Goal: Information Seeking & Learning: Check status

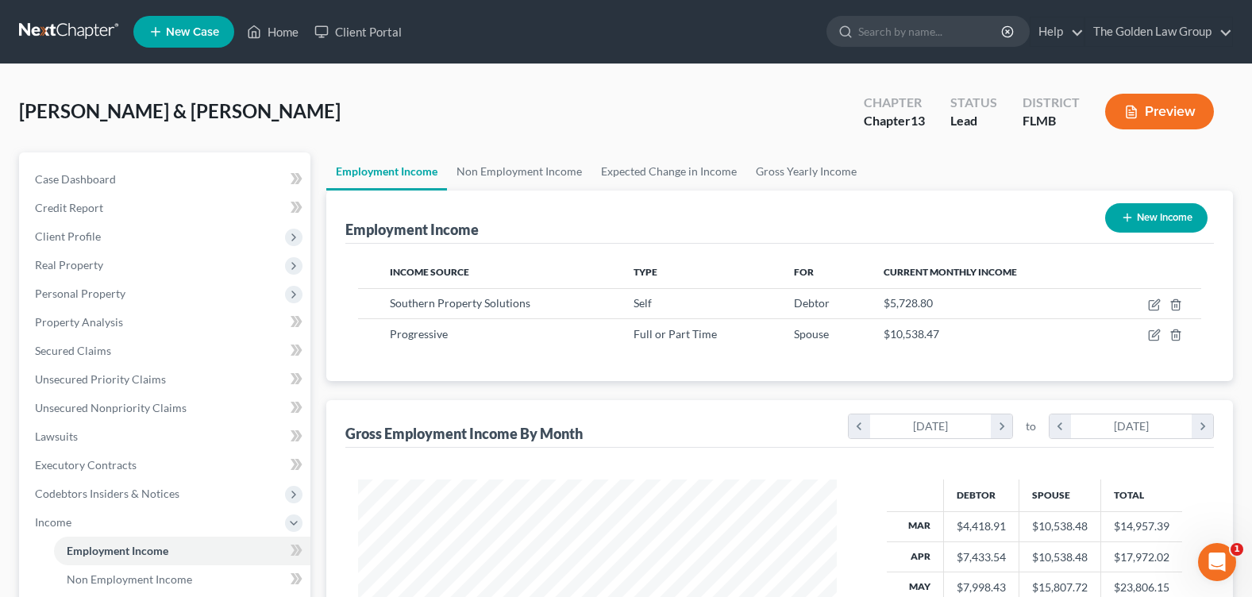
scroll to position [285, 510]
click at [950, 32] on input "search" at bounding box center [930, 31] width 145 height 29
type input "[PERSON_NAME]"
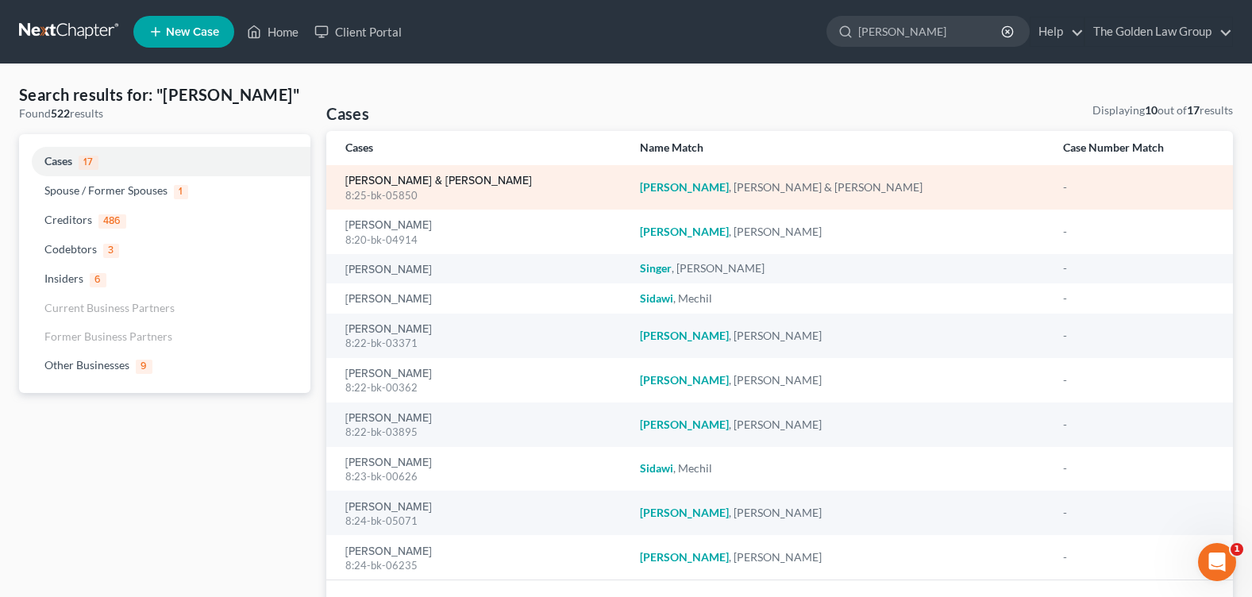
click at [364, 179] on link "[PERSON_NAME] & [PERSON_NAME]" at bounding box center [438, 180] width 187 height 11
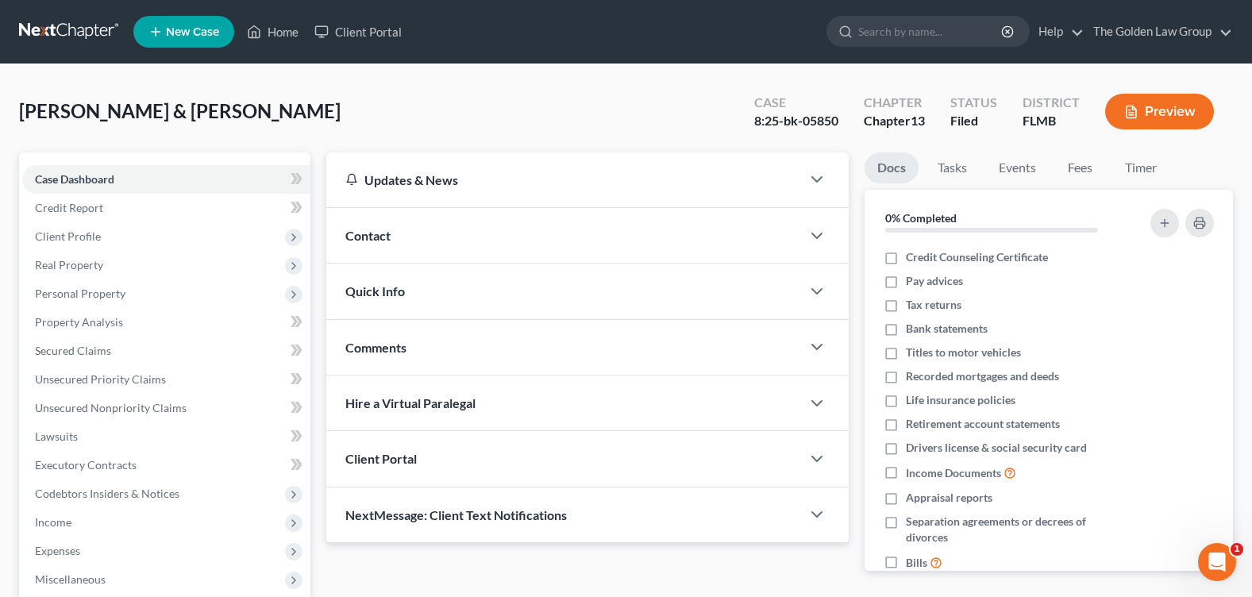
scroll to position [275, 0]
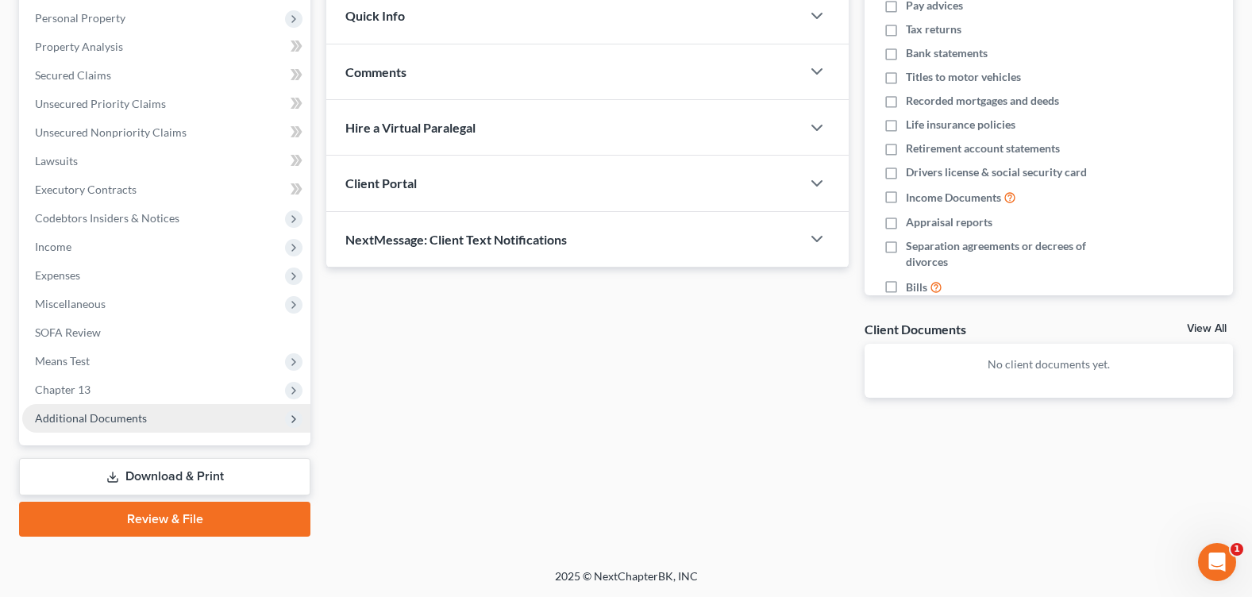
click at [89, 420] on span "Additional Documents" at bounding box center [91, 417] width 112 height 13
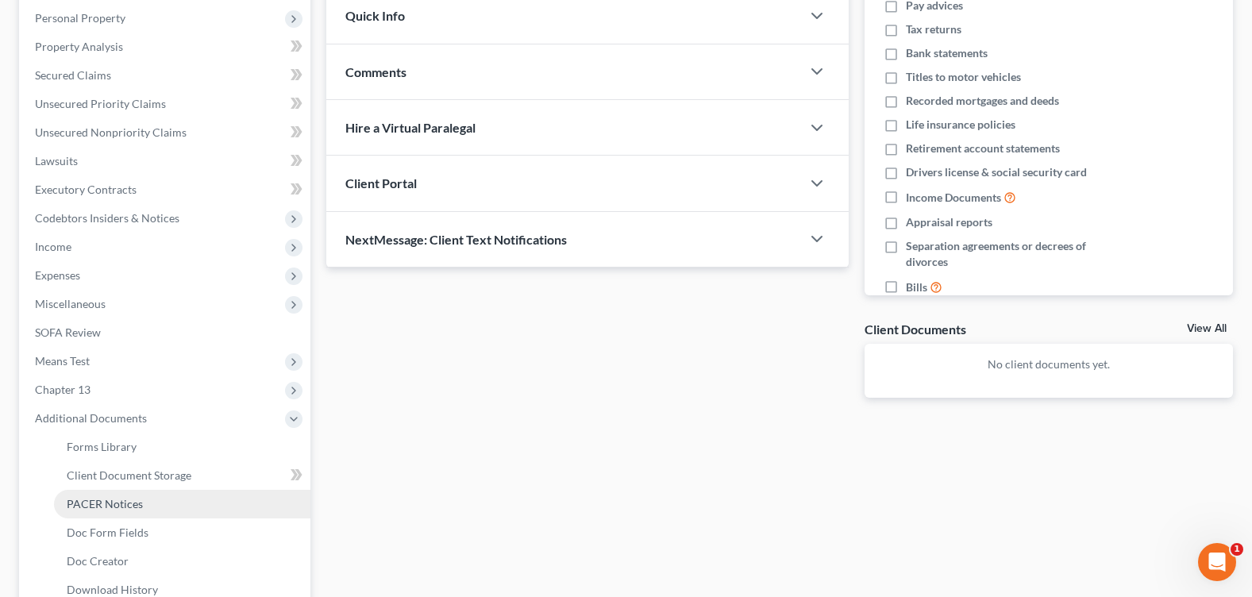
click at [102, 506] on span "PACER Notices" at bounding box center [105, 503] width 76 height 13
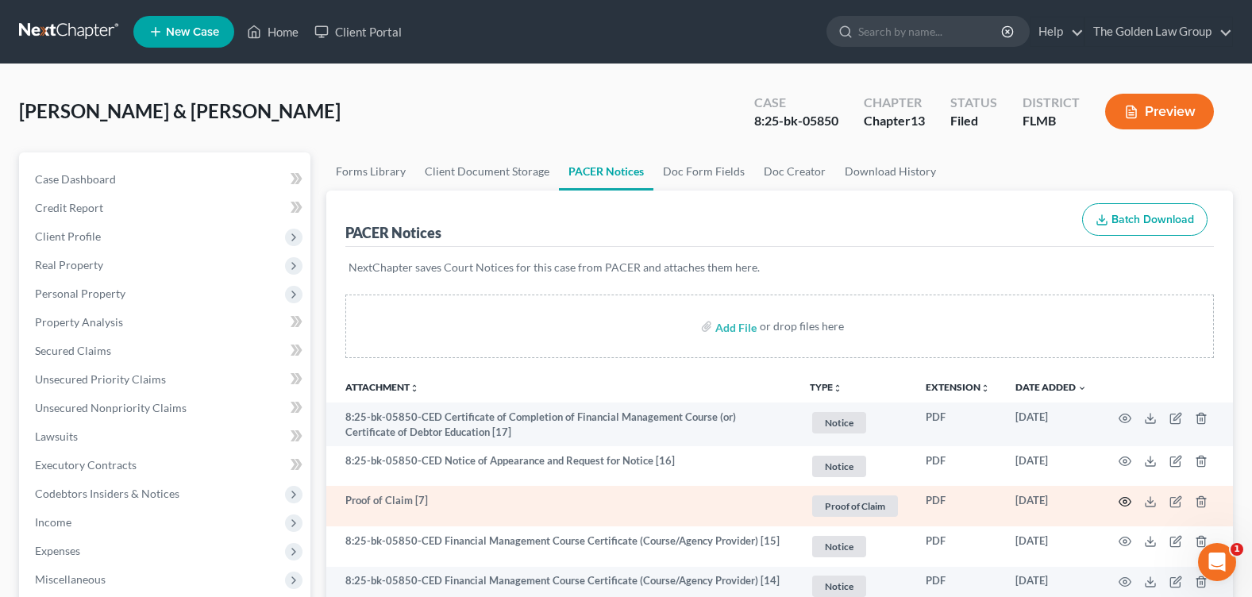
click at [1124, 499] on icon "button" at bounding box center [1124, 501] width 13 height 13
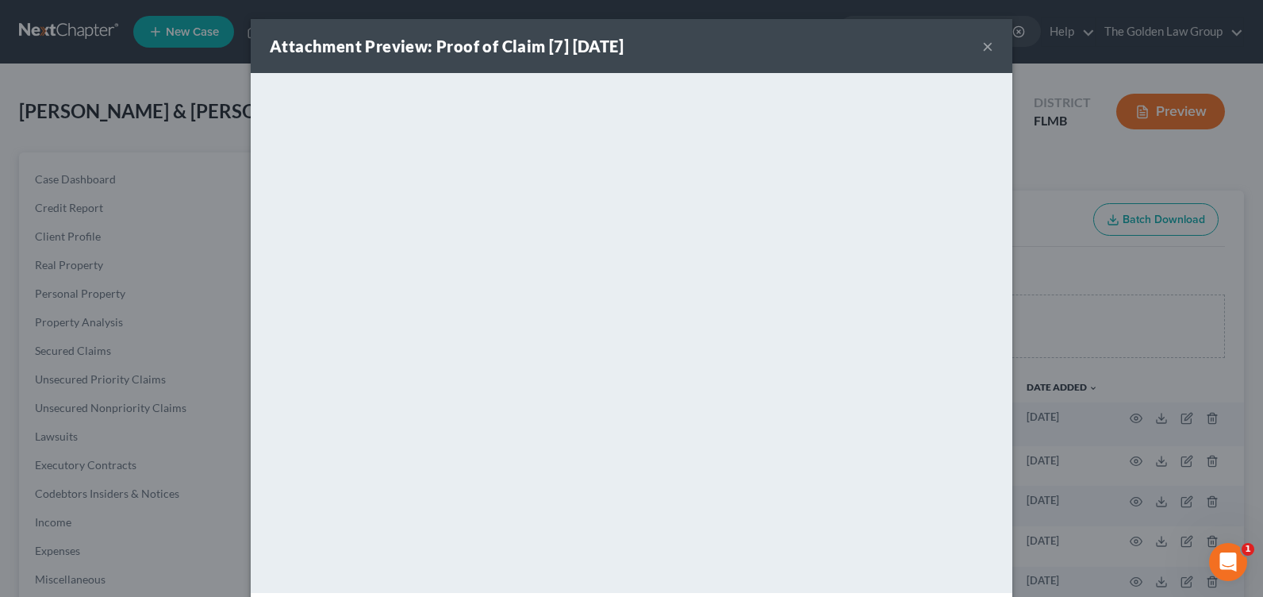
click at [986, 44] on button "×" at bounding box center [988, 46] width 11 height 19
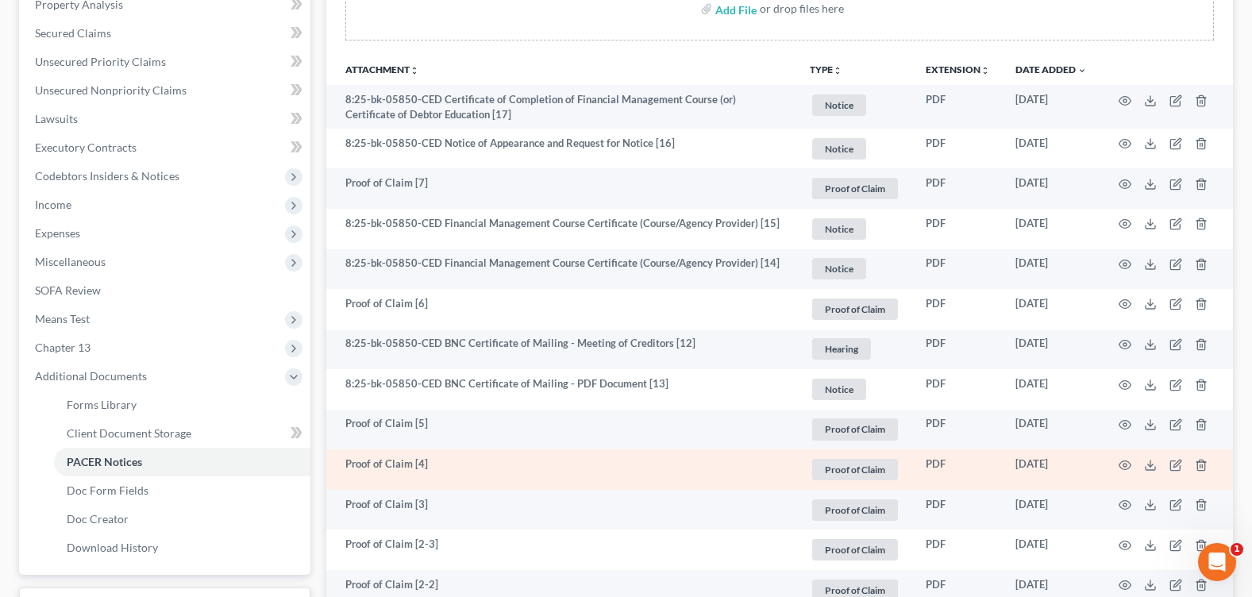
scroll to position [476, 0]
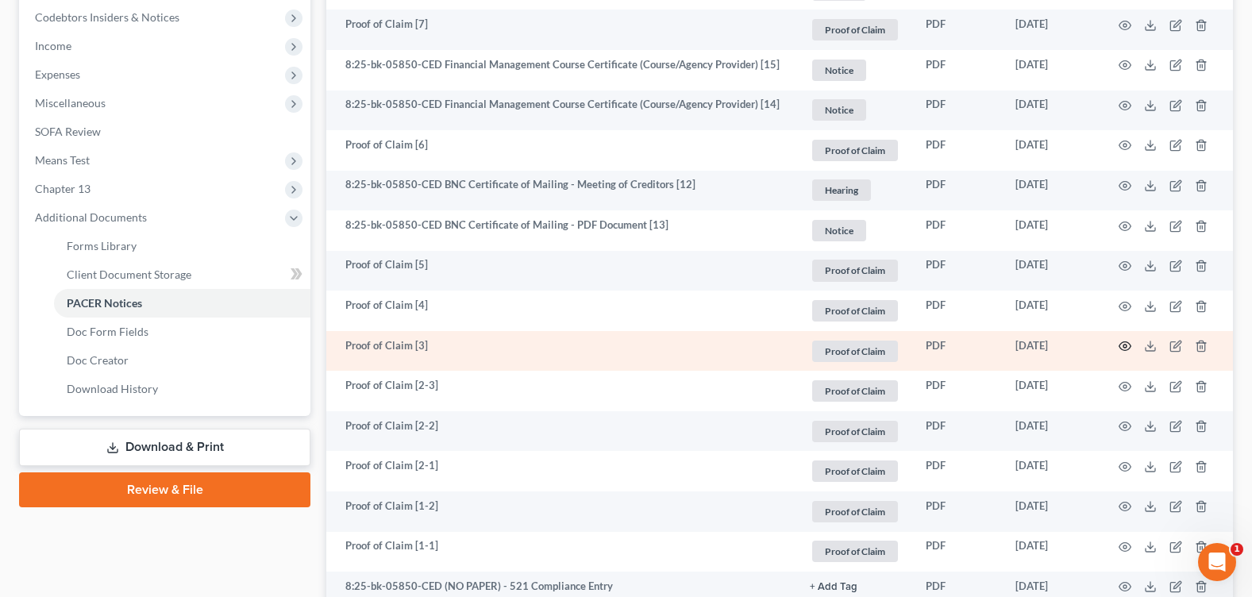
click at [1122, 348] on icon "button" at bounding box center [1124, 346] width 13 height 13
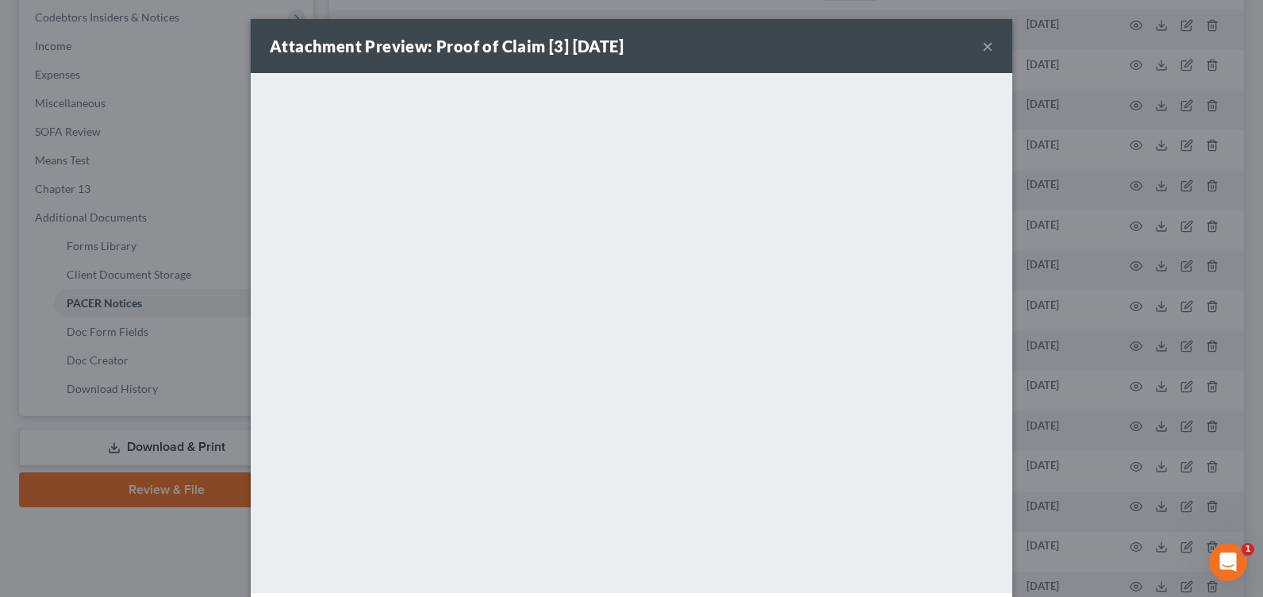
click at [986, 47] on button "×" at bounding box center [988, 46] width 11 height 19
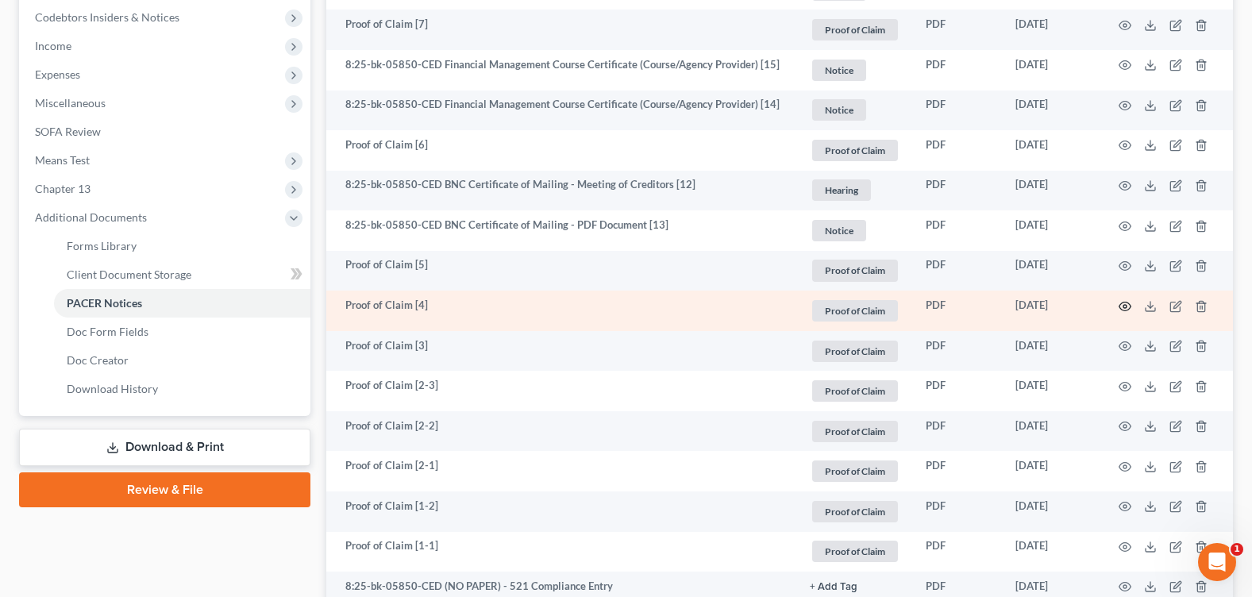
click at [1125, 306] on icon "button" at bounding box center [1124, 306] width 13 height 13
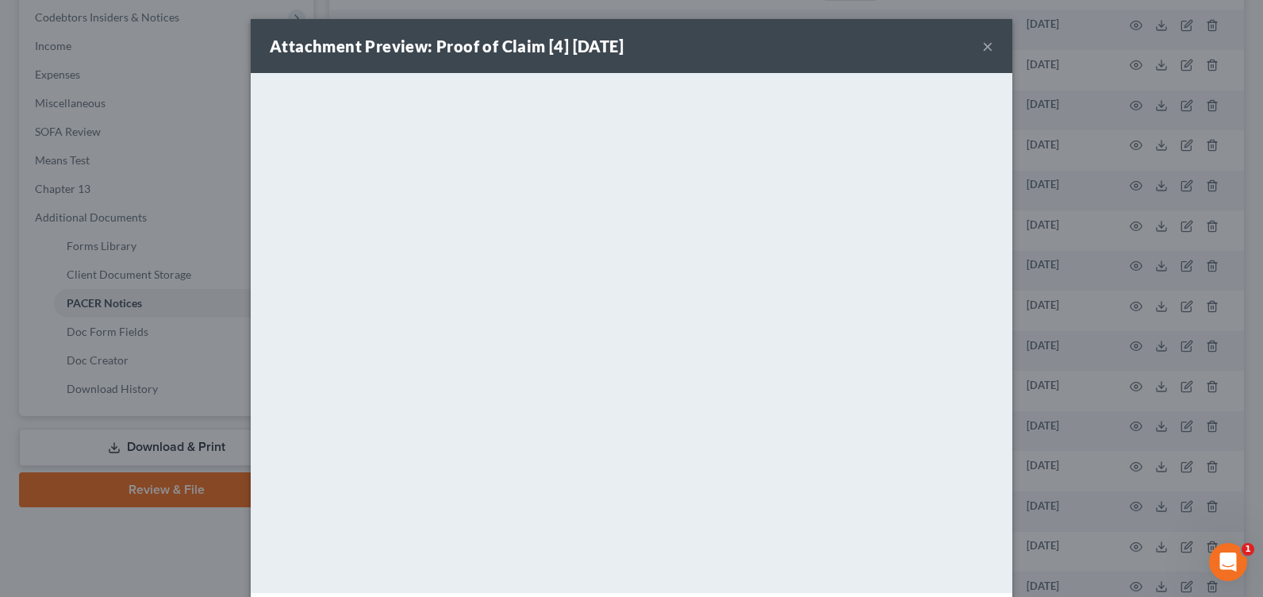
click at [985, 39] on button "×" at bounding box center [988, 46] width 11 height 19
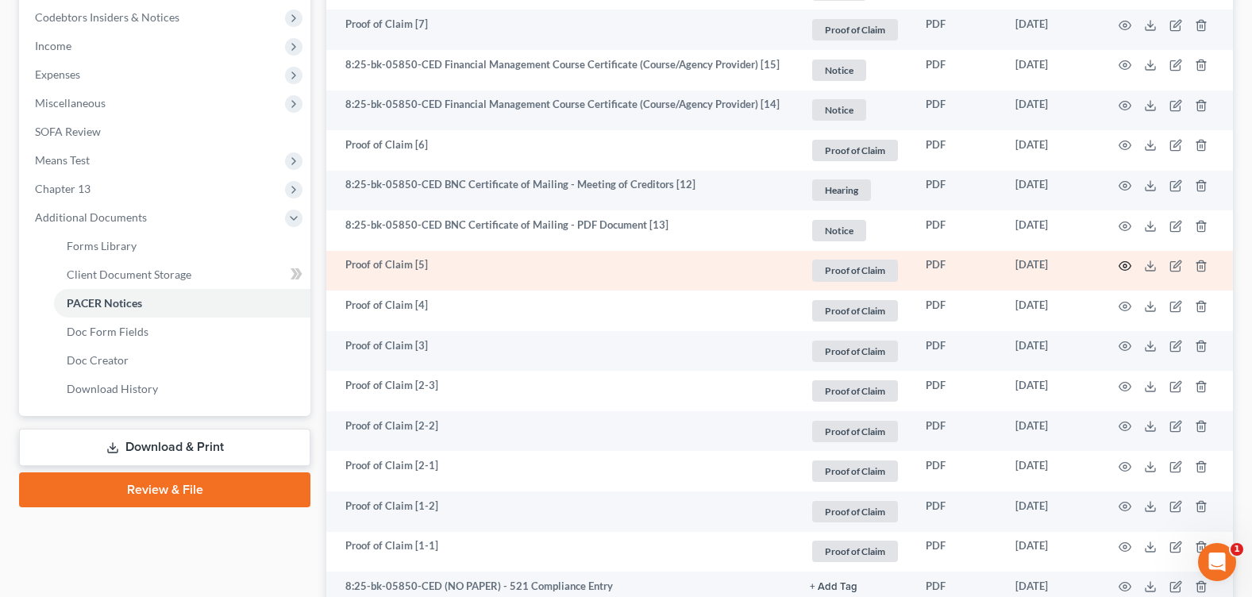
click at [1122, 269] on icon "button" at bounding box center [1124, 266] width 13 height 13
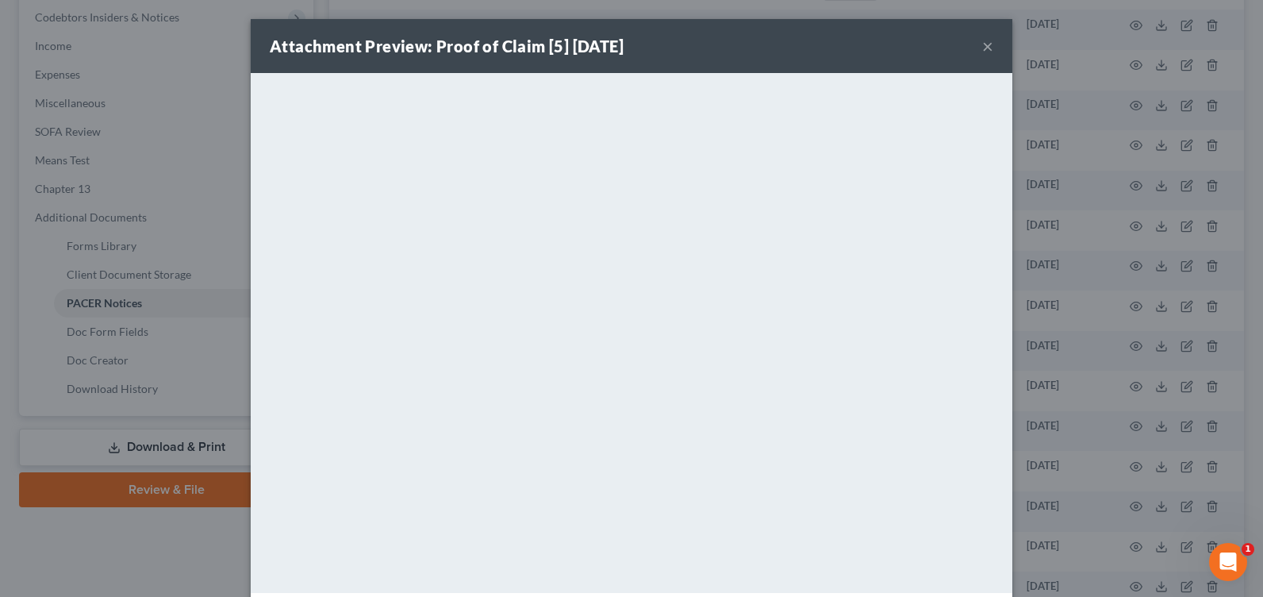
click at [983, 44] on button "×" at bounding box center [988, 46] width 11 height 19
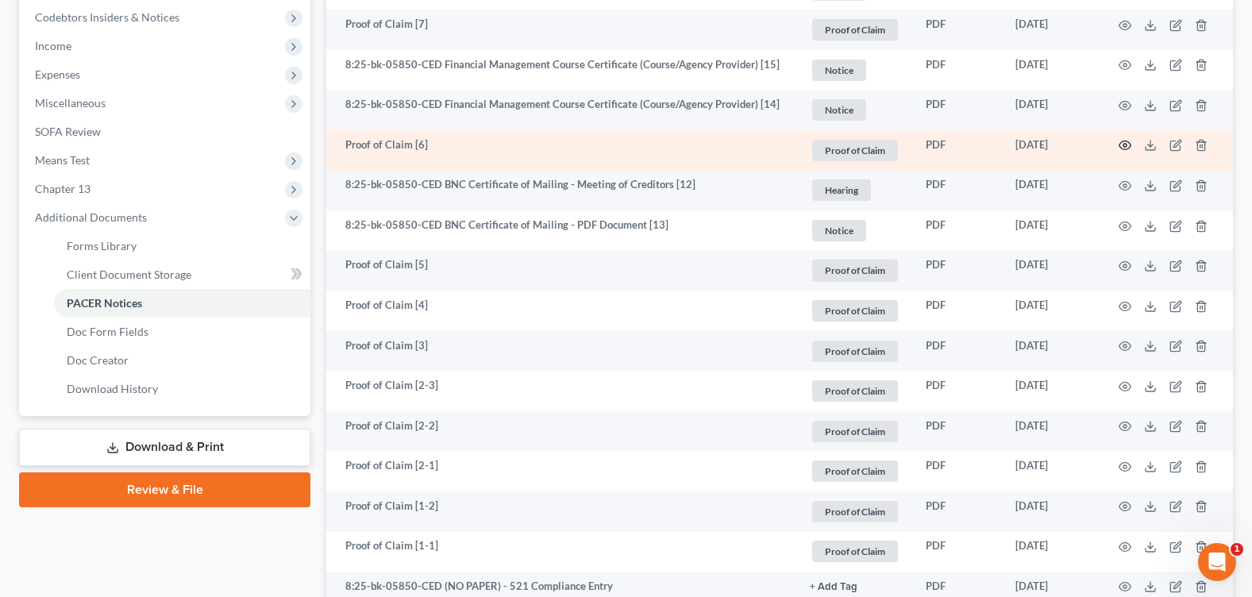
click at [1120, 148] on icon "button" at bounding box center [1125, 145] width 12 height 9
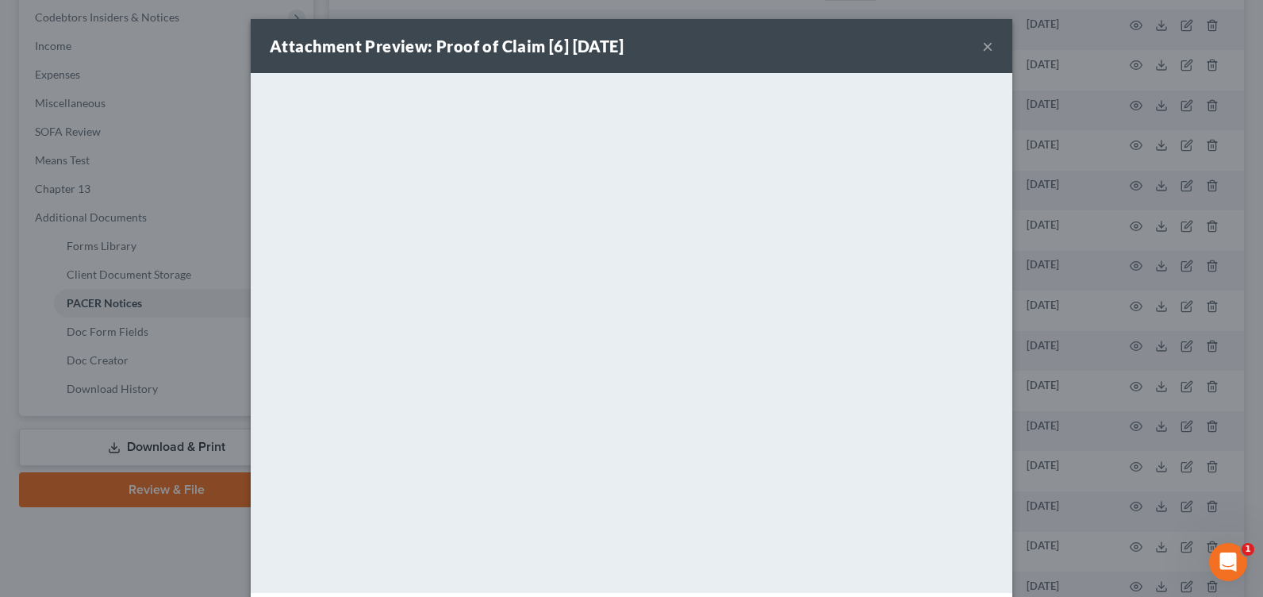
drag, startPoint x: 978, startPoint y: 47, endPoint x: 706, endPoint y: 87, distance: 275.1
click at [983, 46] on button "×" at bounding box center [988, 46] width 11 height 19
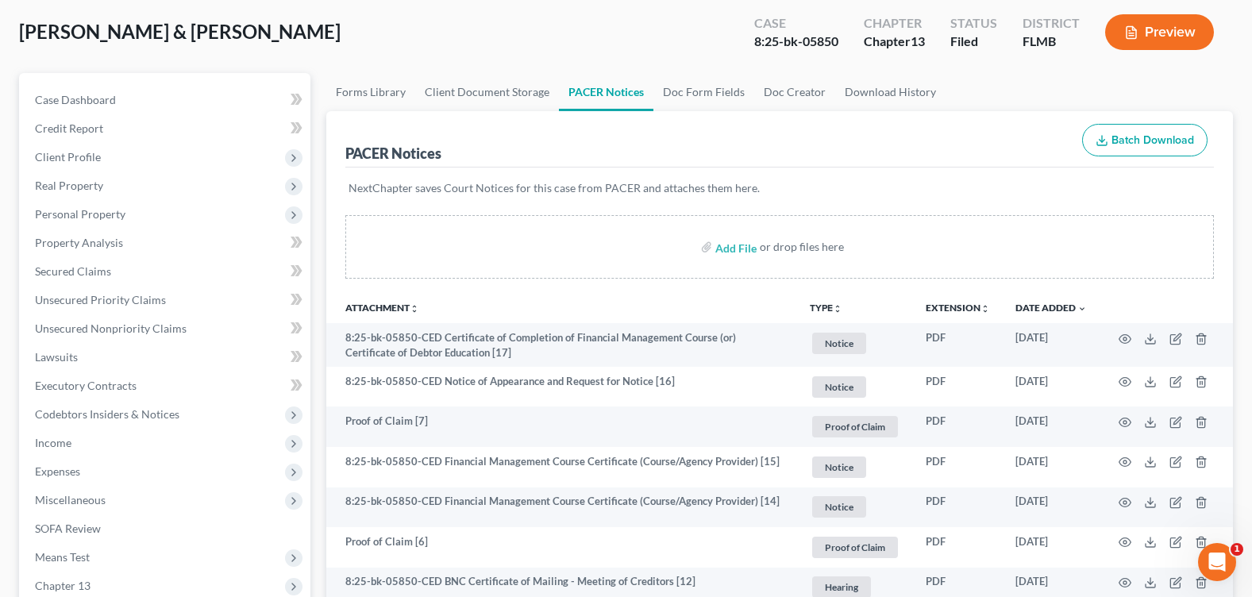
scroll to position [0, 0]
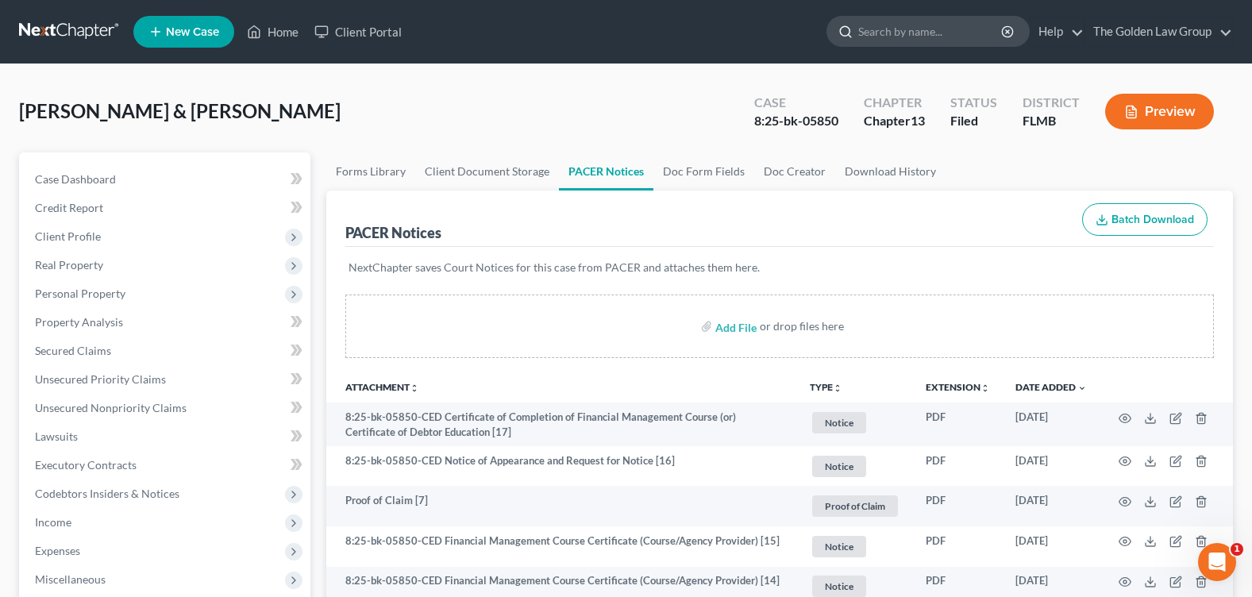
click at [893, 26] on input "search" at bounding box center [930, 31] width 145 height 29
type input "green, j"
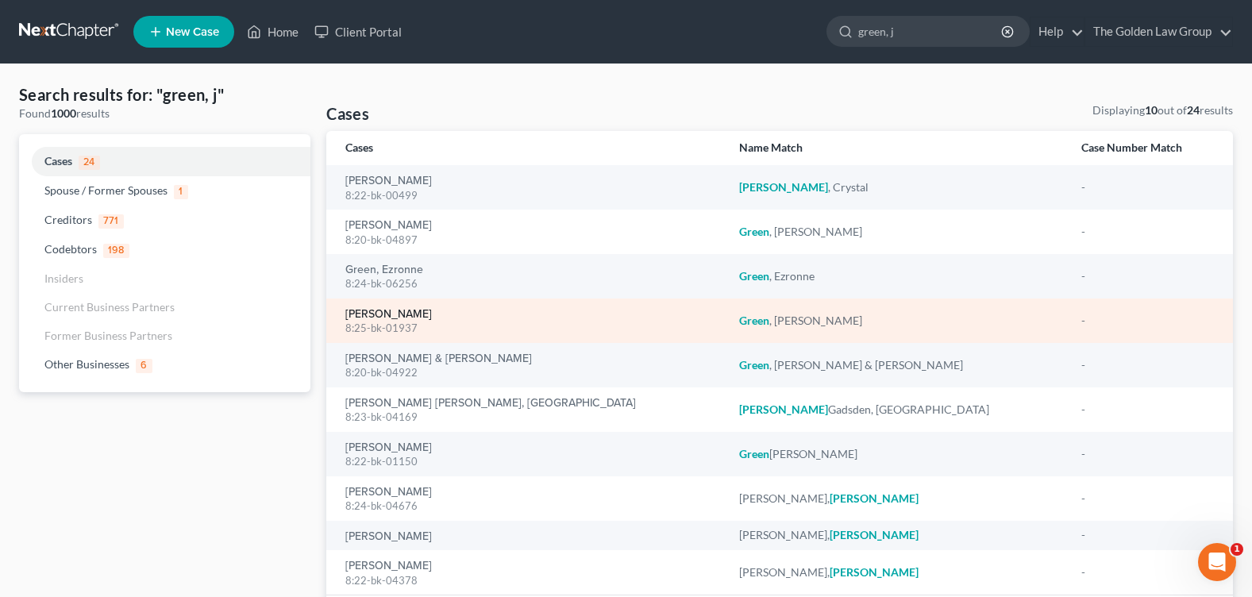
click at [389, 310] on link "[PERSON_NAME]" at bounding box center [388, 314] width 87 height 11
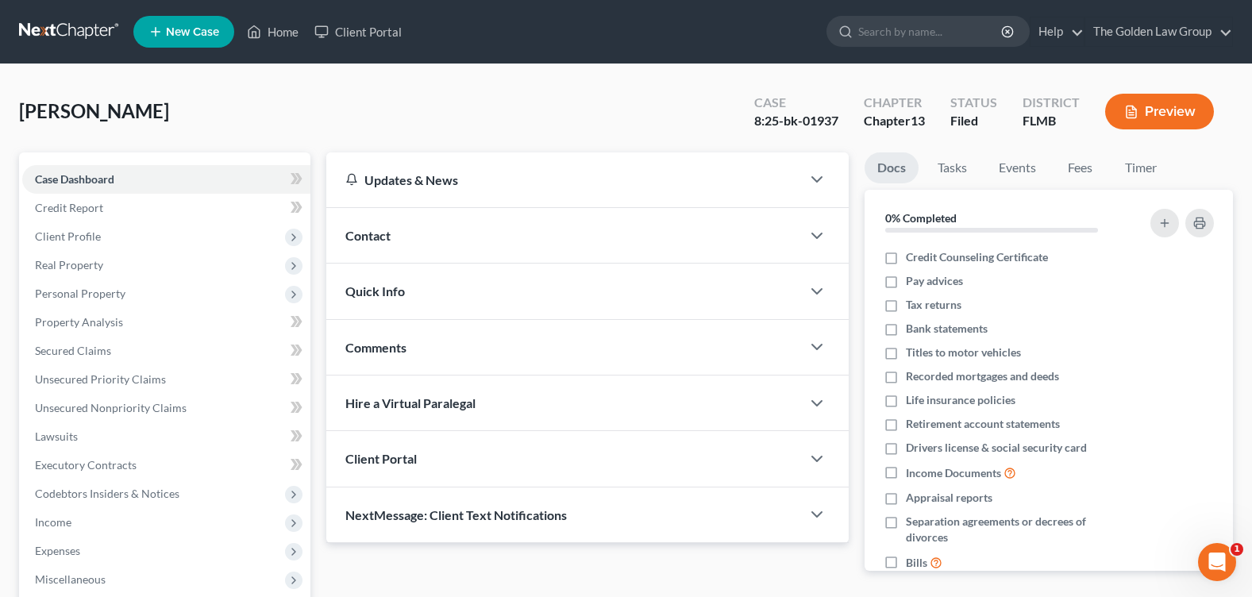
click at [364, 110] on div "[PERSON_NAME] Upgraded Case 8:25-bk-01937 Chapter Chapter 13 Status Filed Distr…" at bounding box center [625, 117] width 1213 height 69
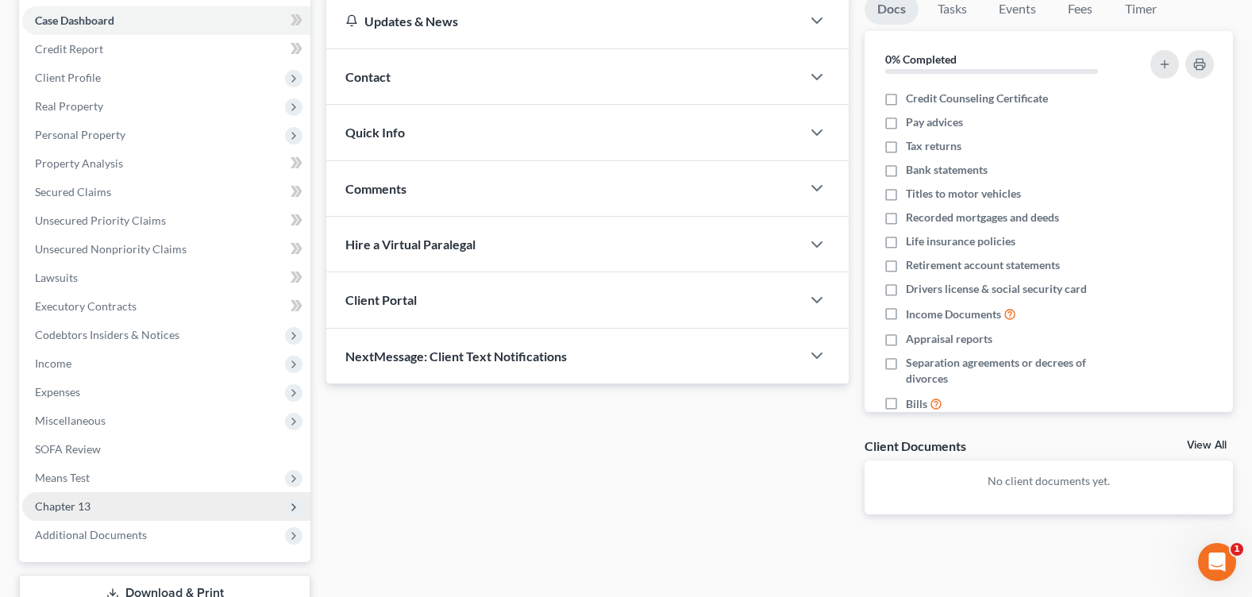
scroll to position [275, 0]
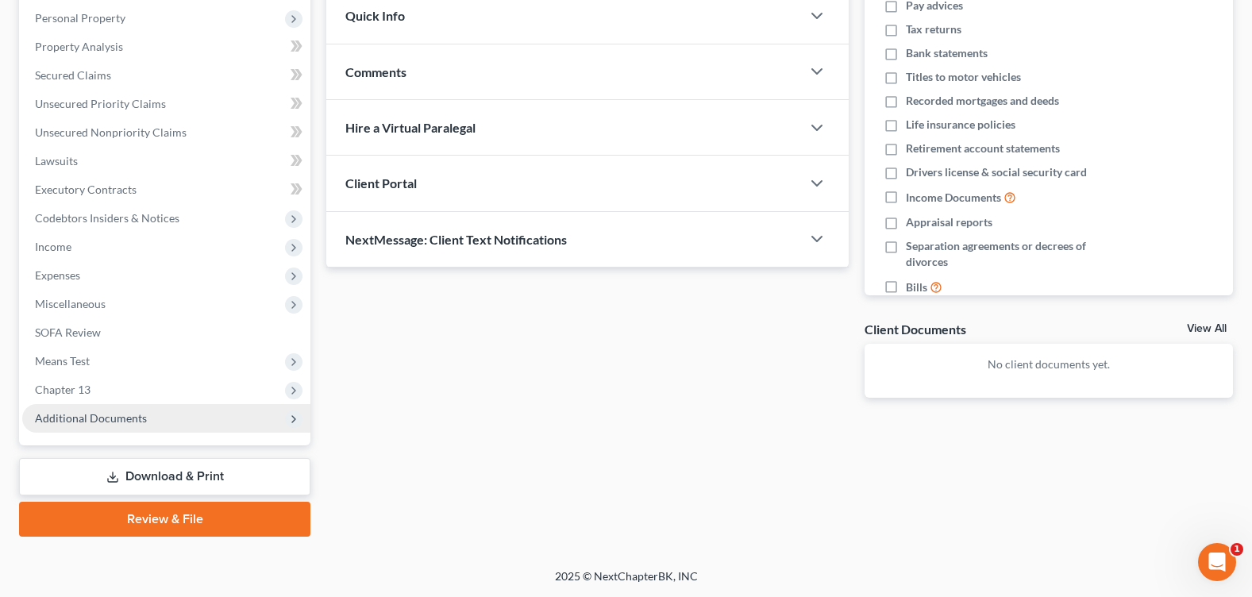
click at [183, 414] on span "Additional Documents" at bounding box center [166, 418] width 288 height 29
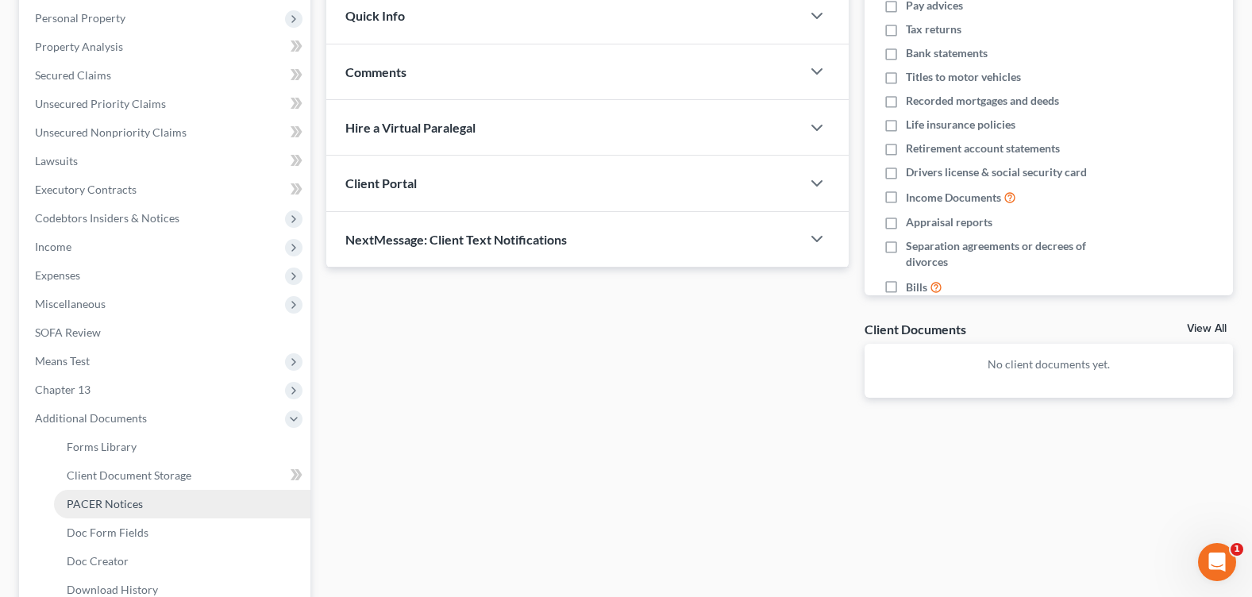
click at [158, 504] on link "PACER Notices" at bounding box center [182, 504] width 256 height 29
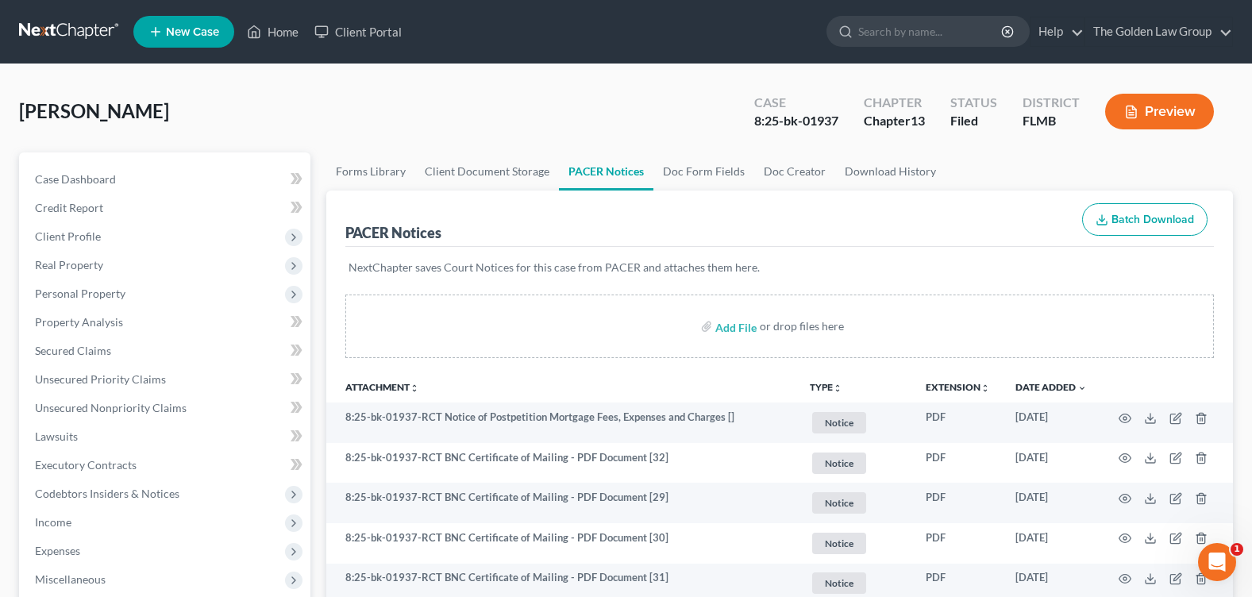
click at [561, 113] on div "[PERSON_NAME] Upgraded Case 8:25-bk-01937 Chapter Chapter 13 Status Filed Distr…" at bounding box center [625, 117] width 1213 height 69
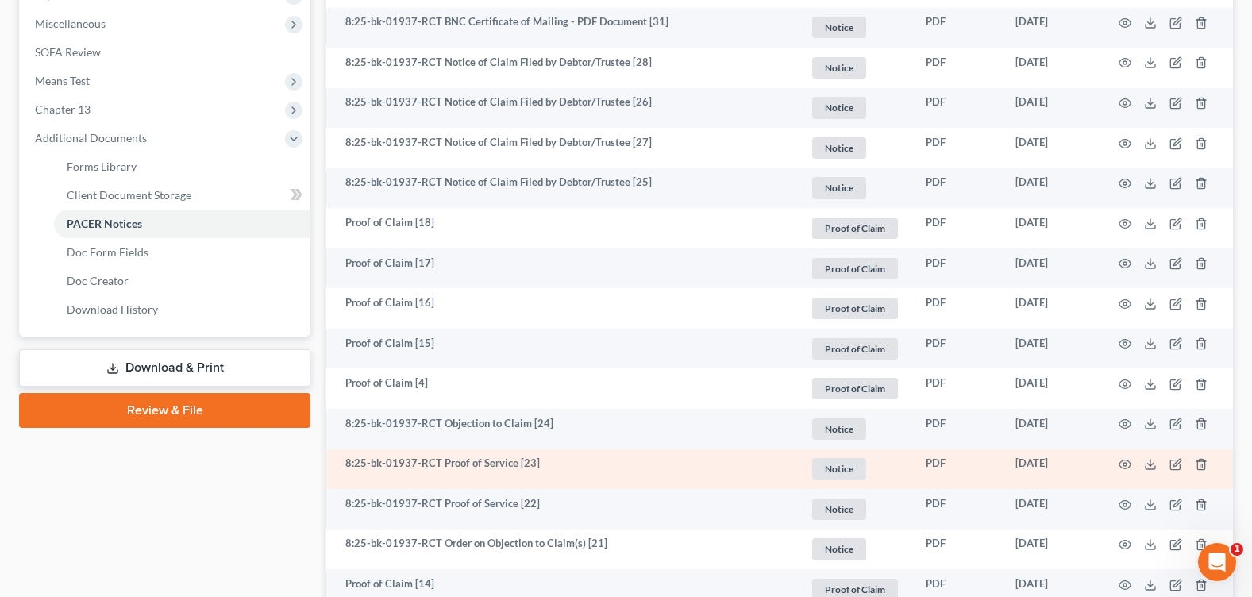
scroll to position [794, 0]
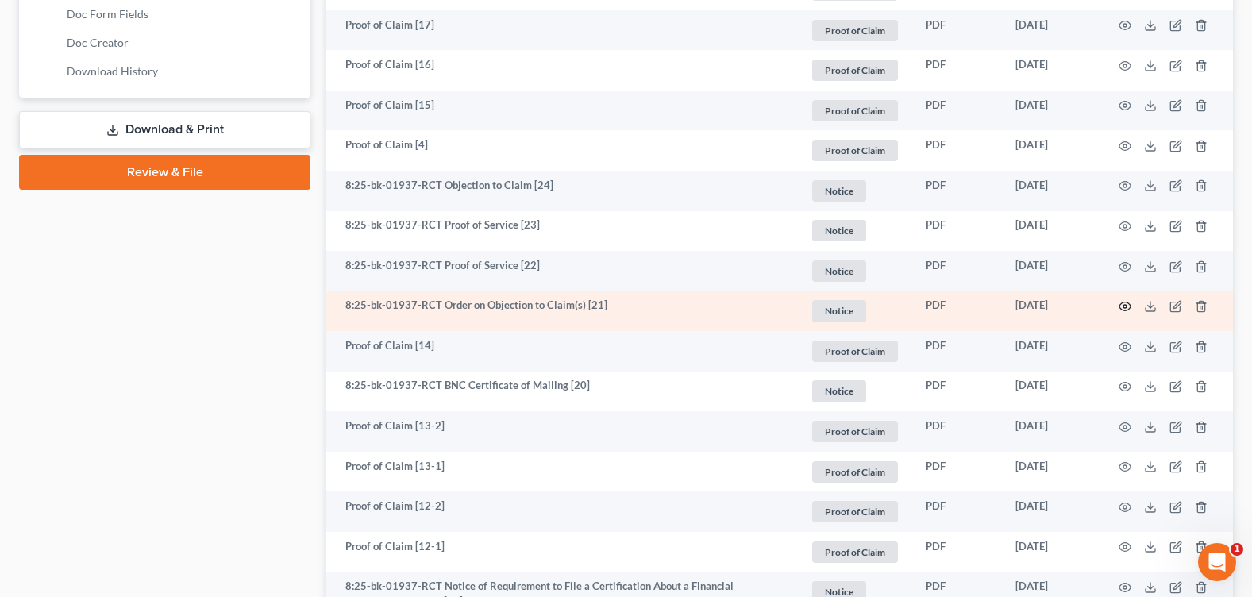
click at [1126, 308] on icon "button" at bounding box center [1124, 306] width 13 height 13
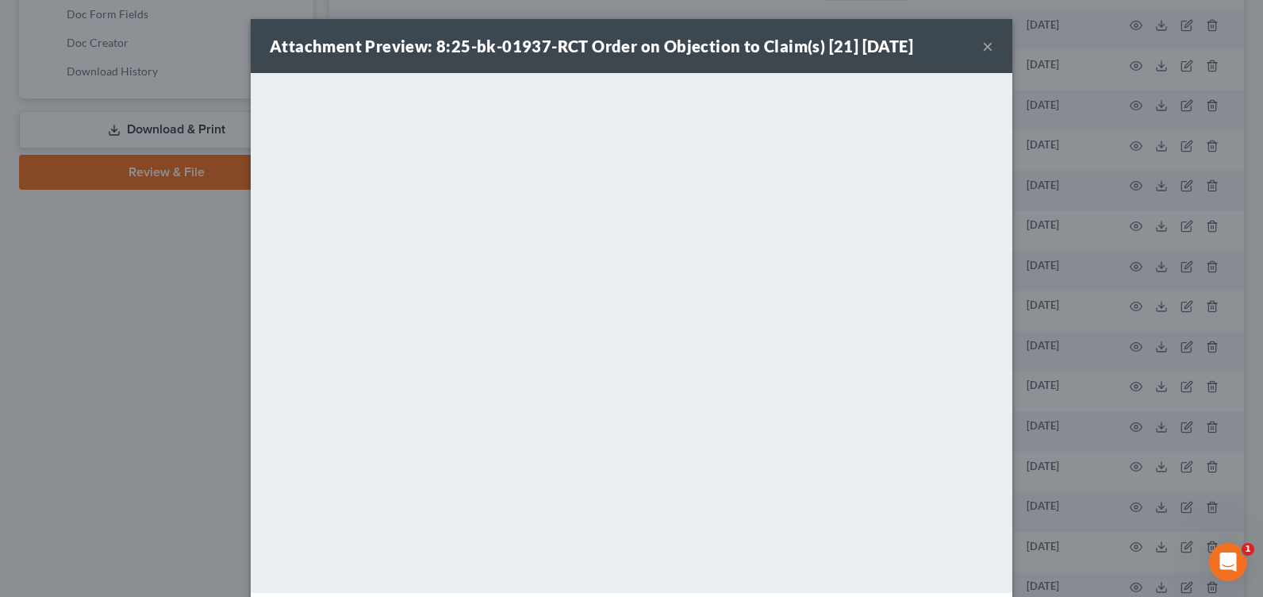
click at [986, 39] on button "×" at bounding box center [988, 46] width 11 height 19
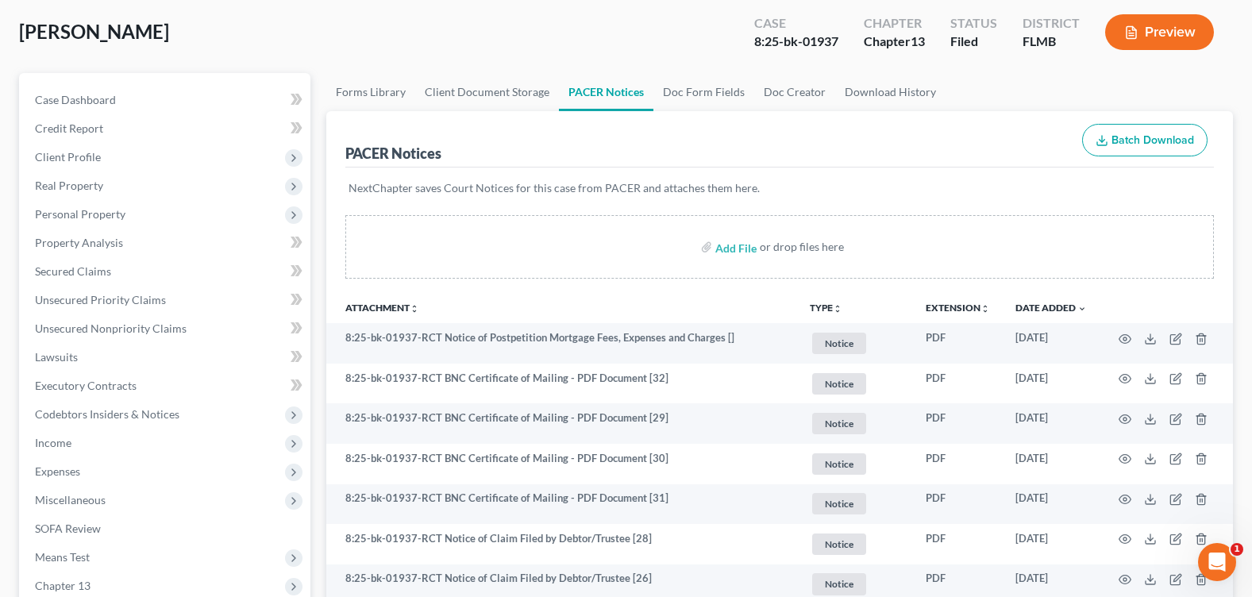
scroll to position [0, 0]
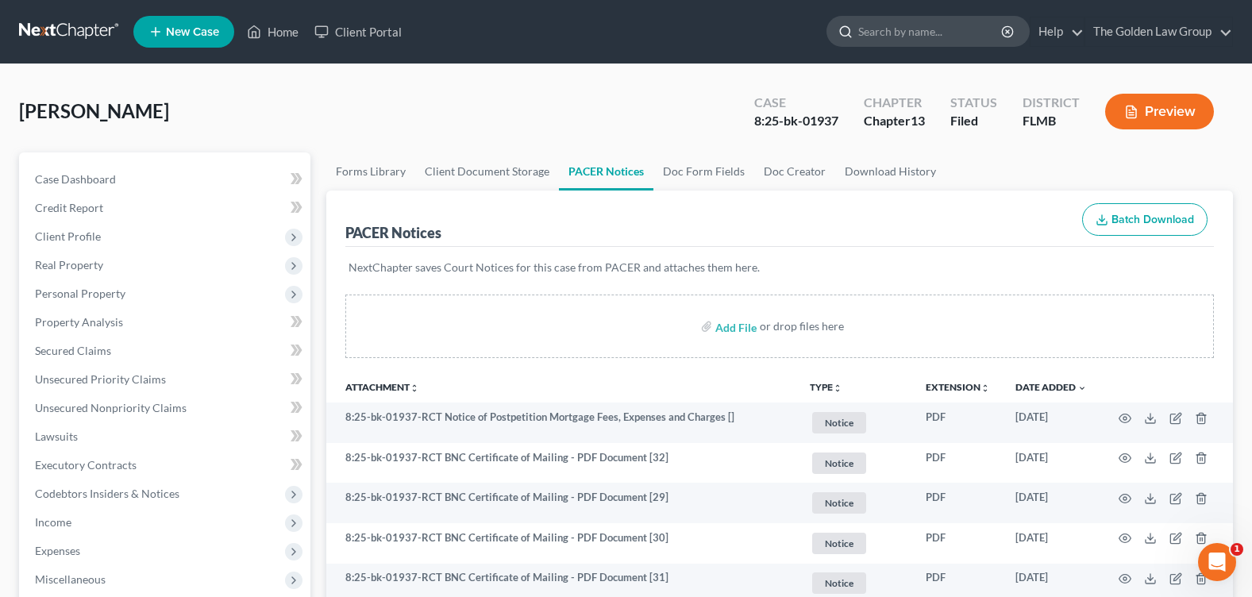
click at [917, 29] on input "search" at bounding box center [930, 31] width 145 height 29
type input "[PERSON_NAME]"
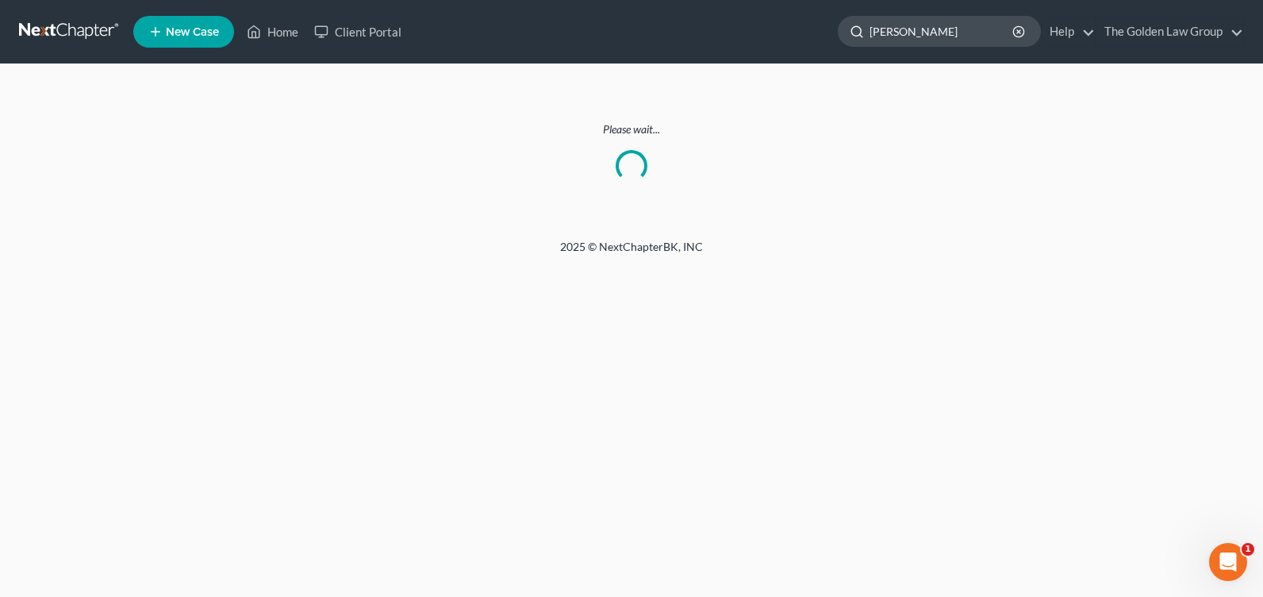
click at [936, 29] on input "[PERSON_NAME]" at bounding box center [942, 31] width 145 height 29
click at [270, 27] on link "Home" at bounding box center [272, 31] width 67 height 29
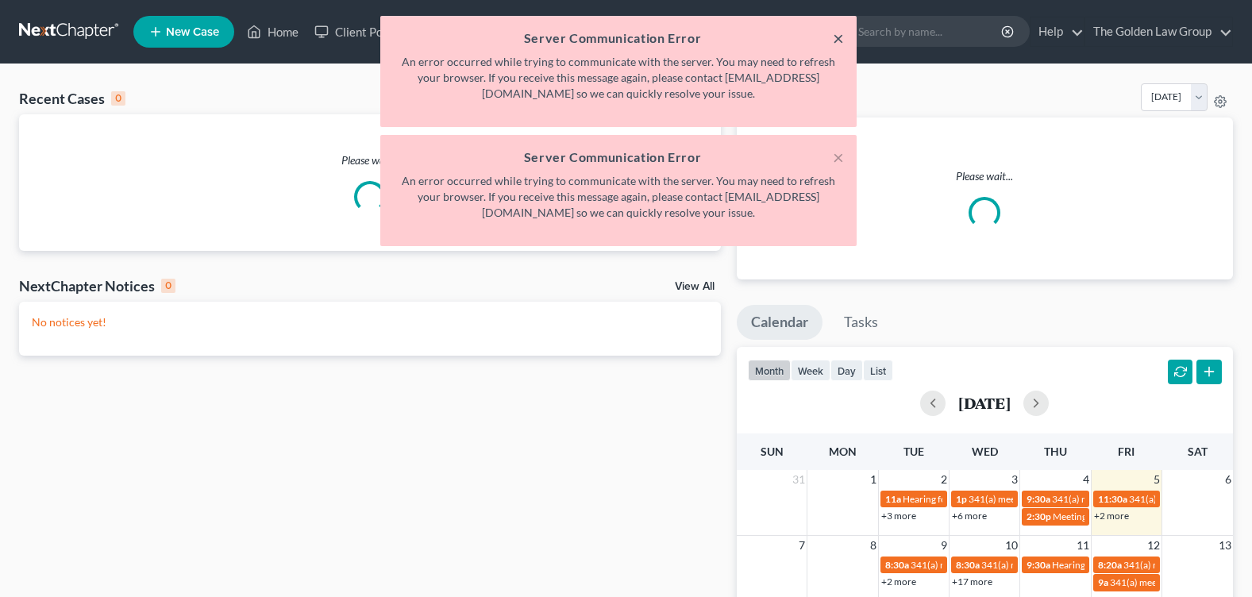
click at [835, 36] on button "×" at bounding box center [838, 38] width 11 height 19
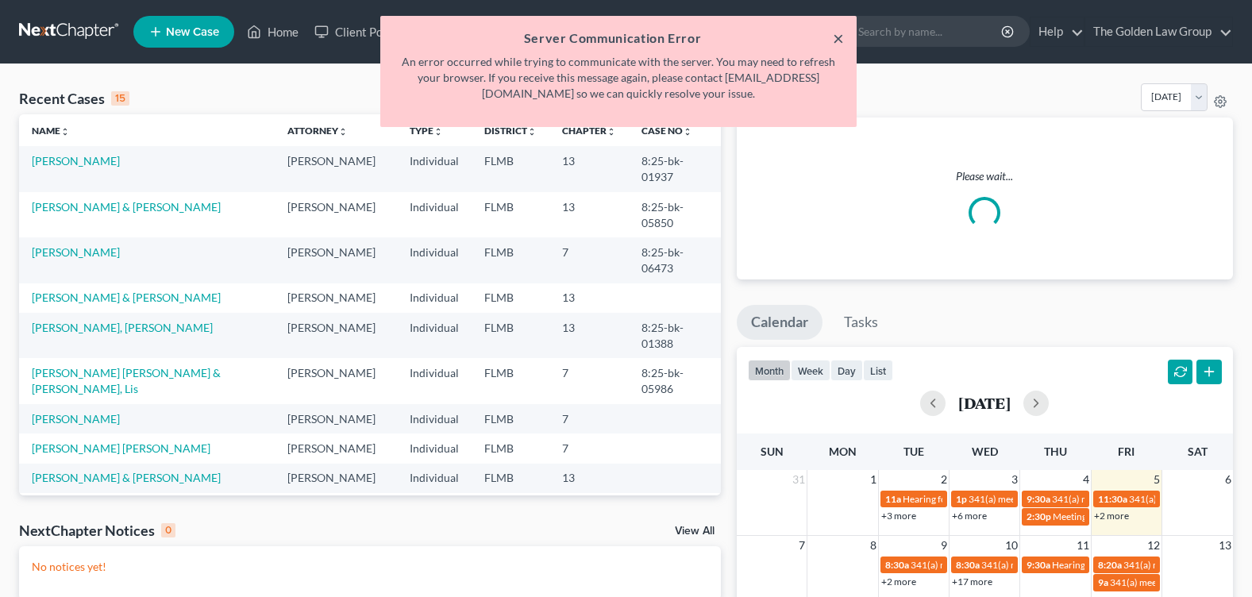
click at [837, 37] on button "×" at bounding box center [838, 38] width 11 height 19
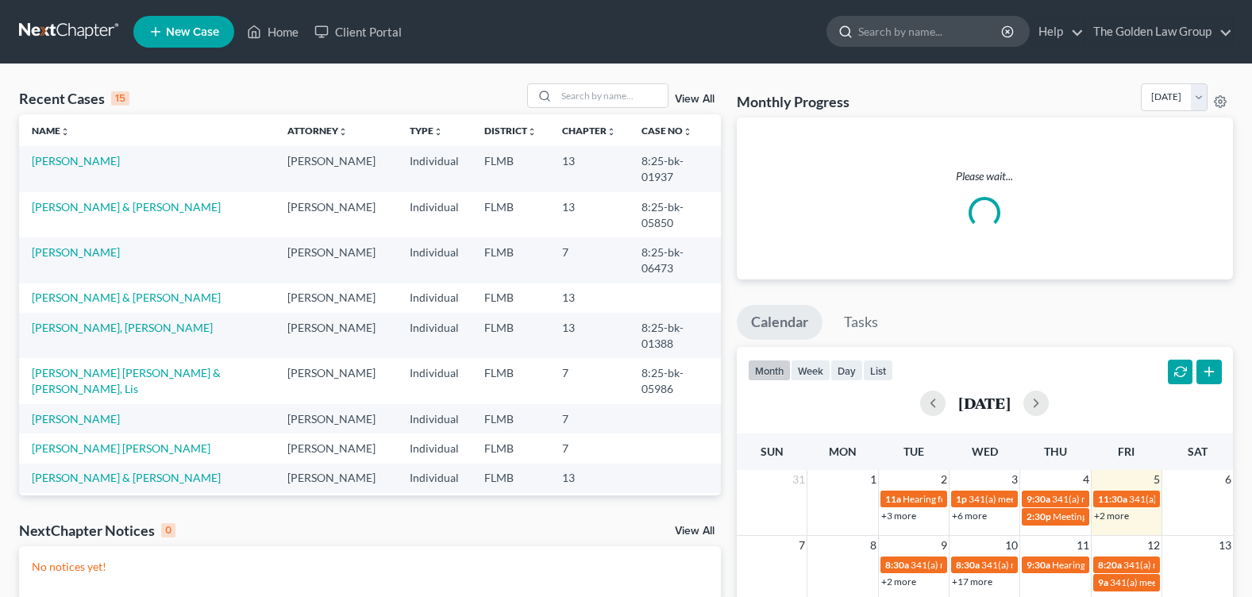
click at [875, 26] on input "search" at bounding box center [930, 31] width 145 height 29
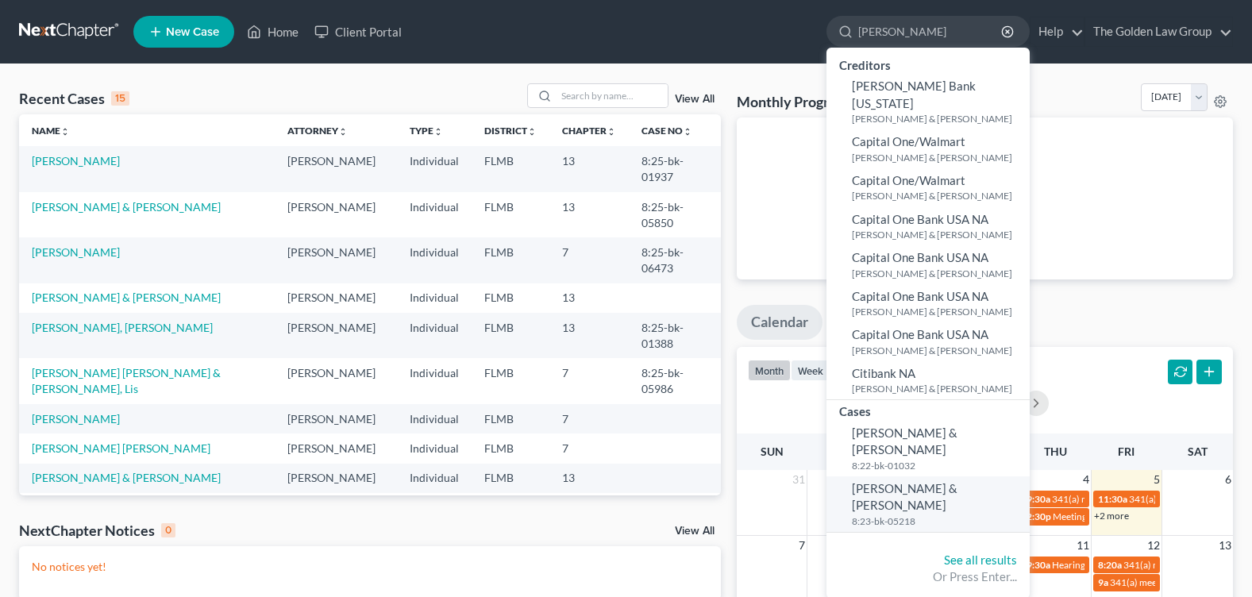
type input "[PERSON_NAME]"
click at [870, 481] on span "Hansell, John & Cassandra" at bounding box center [905, 496] width 106 height 31
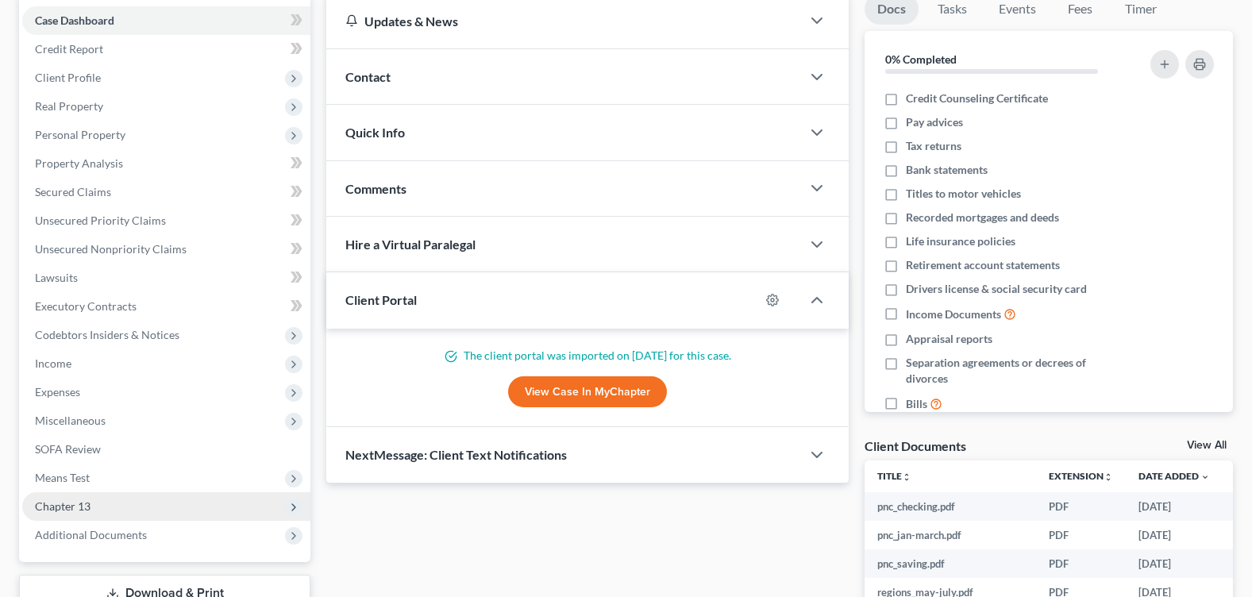
scroll to position [238, 0]
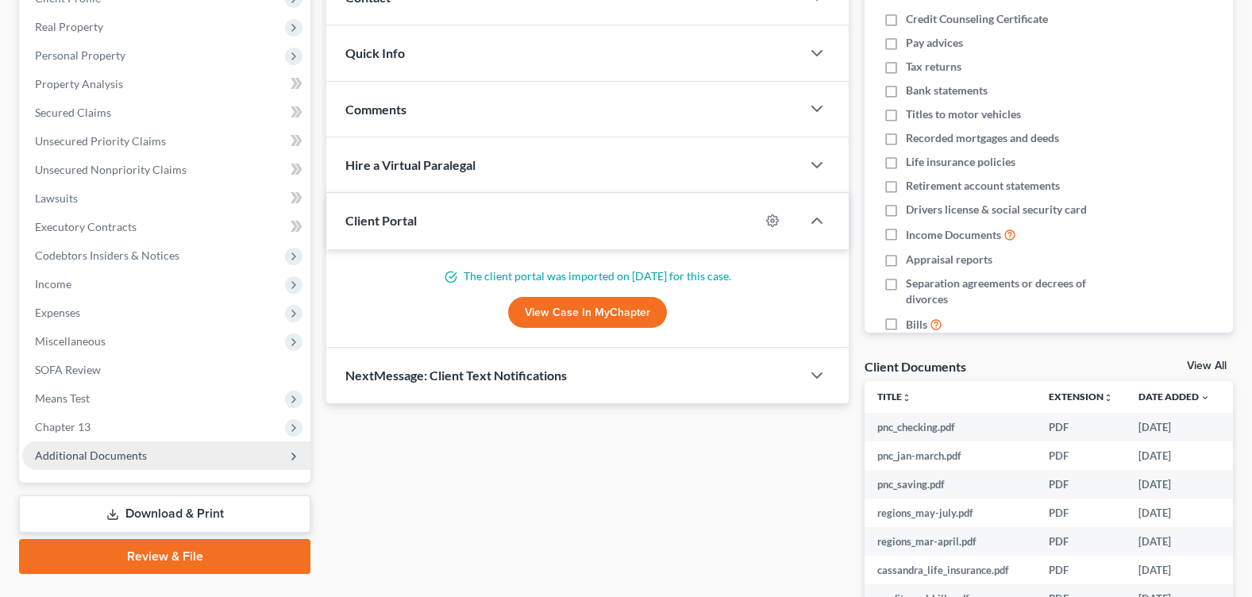
click at [97, 459] on span "Additional Documents" at bounding box center [91, 454] width 112 height 13
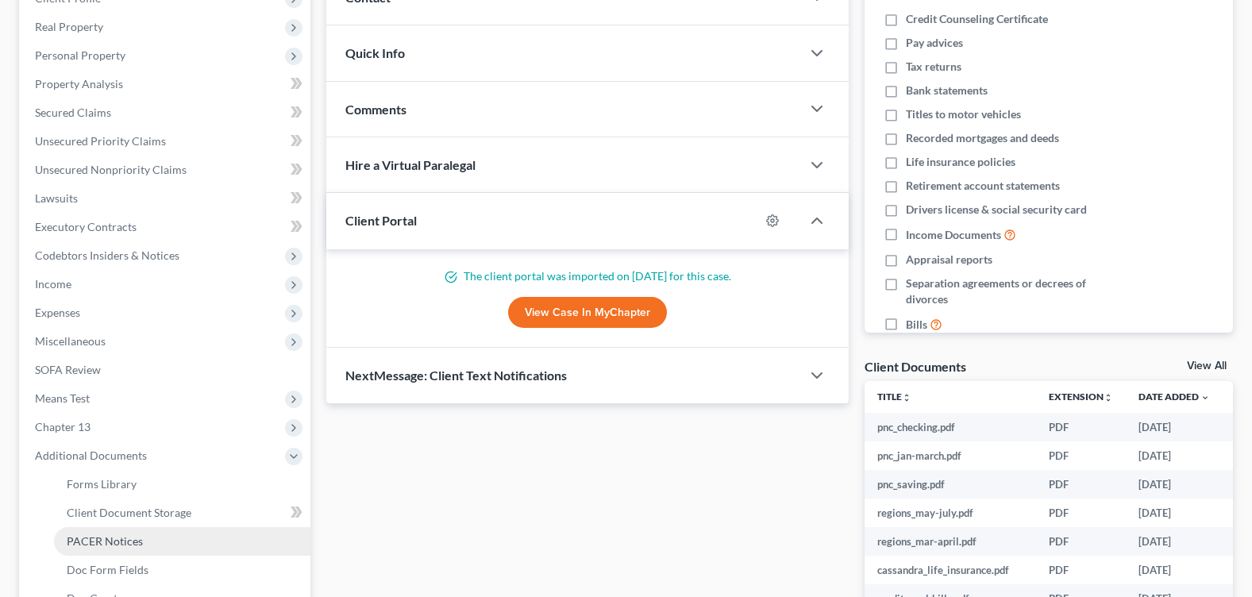
drag, startPoint x: 121, startPoint y: 542, endPoint x: 169, endPoint y: 530, distance: 49.9
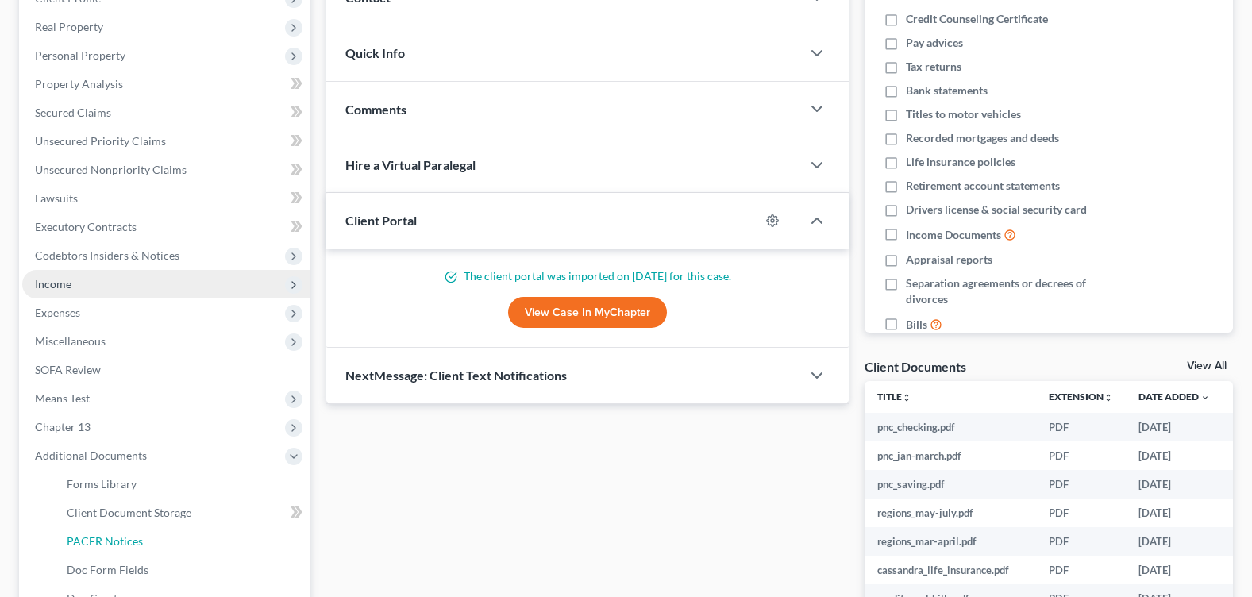
click at [120, 544] on span "PACER Notices" at bounding box center [105, 540] width 76 height 13
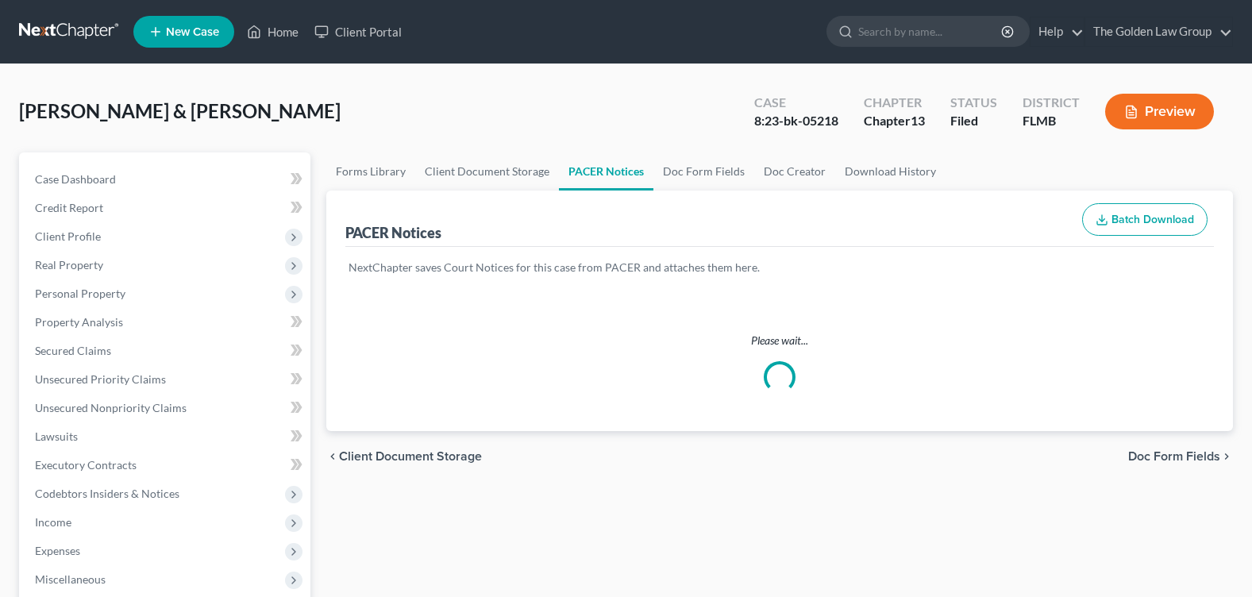
click at [471, 114] on div "Hansell, John & Cassandra Upgraded Case 8:23-bk-05218 Chapter Chapter 13 Status…" at bounding box center [625, 117] width 1213 height 69
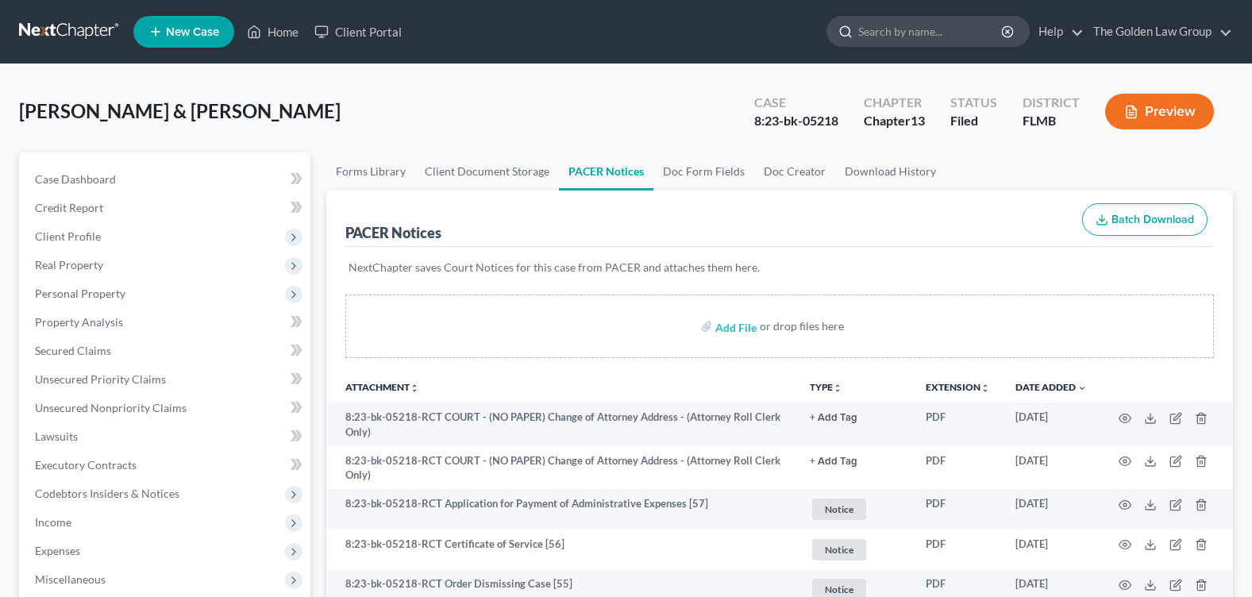
click at [877, 20] on input "search" at bounding box center [930, 31] width 145 height 29
type input "FERNANDEZ"
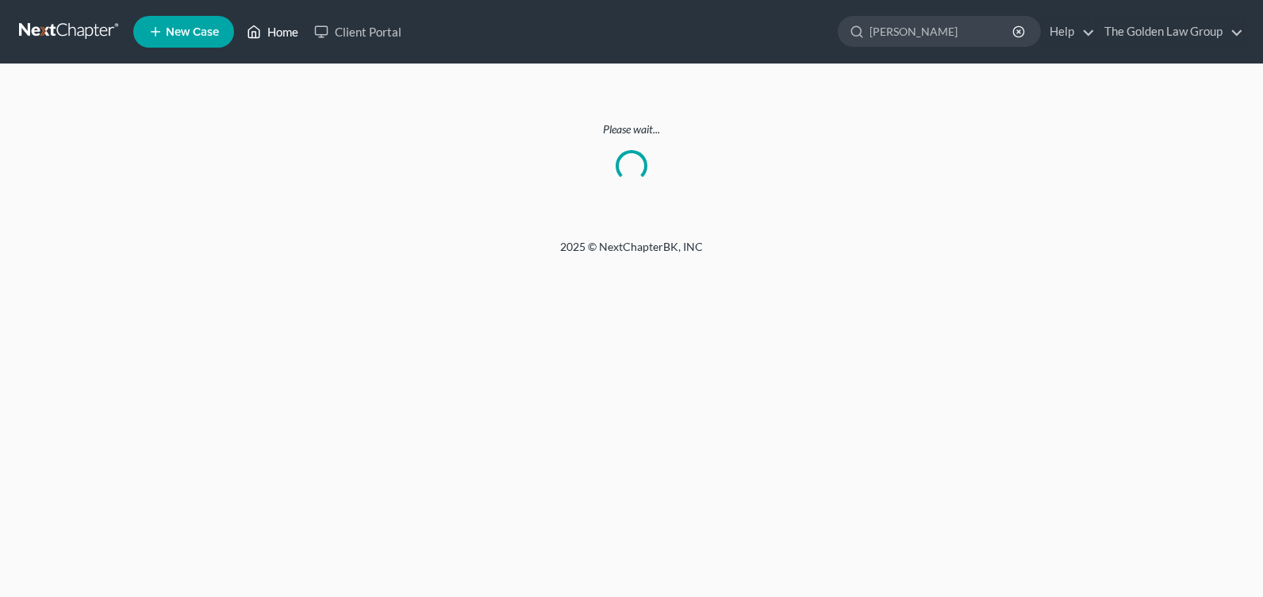
click at [302, 25] on link "Home" at bounding box center [272, 31] width 67 height 29
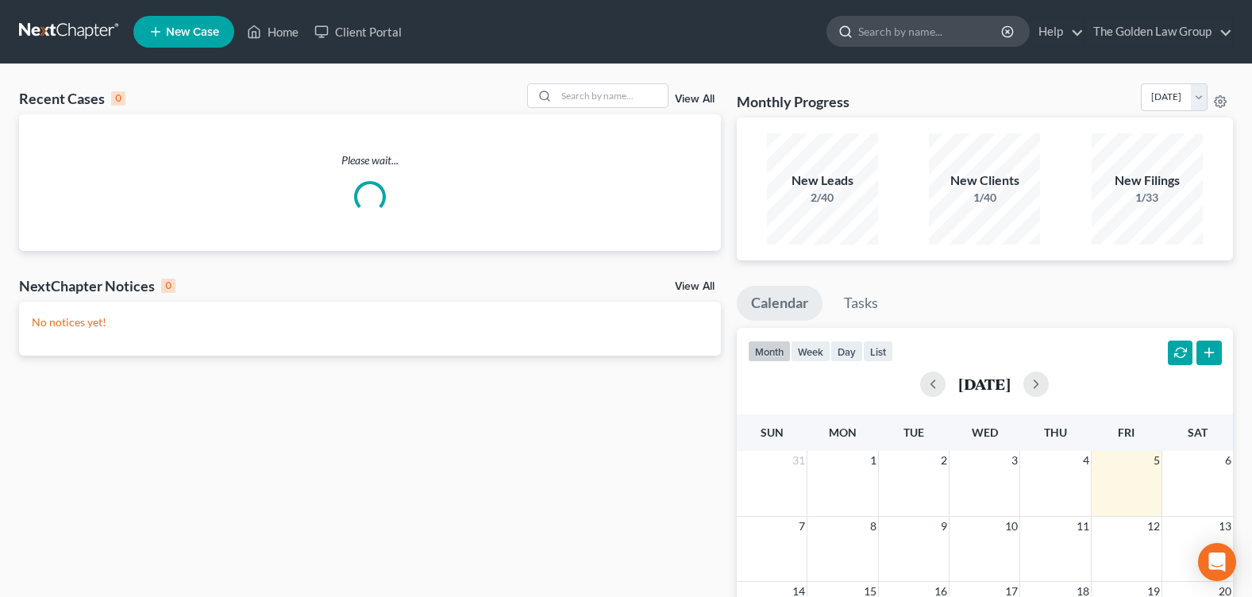
drag, startPoint x: 890, startPoint y: 26, endPoint x: 884, endPoint y: 33, distance: 9.0
click at [890, 27] on input "search" at bounding box center [930, 31] width 145 height 29
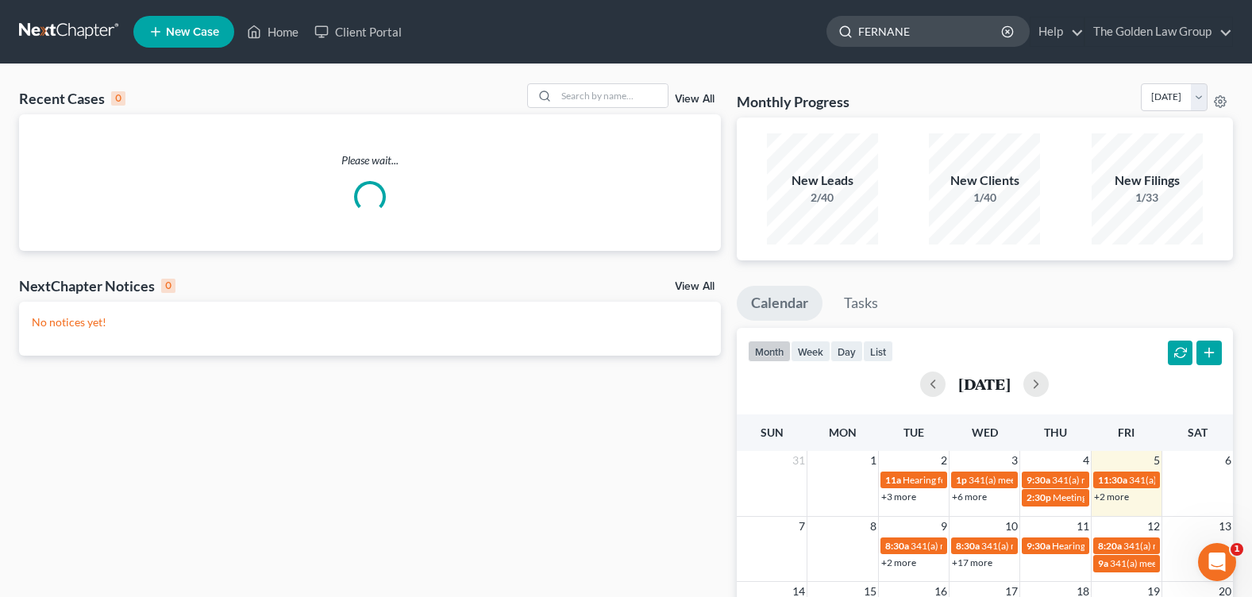
type input "FERNANEZ"
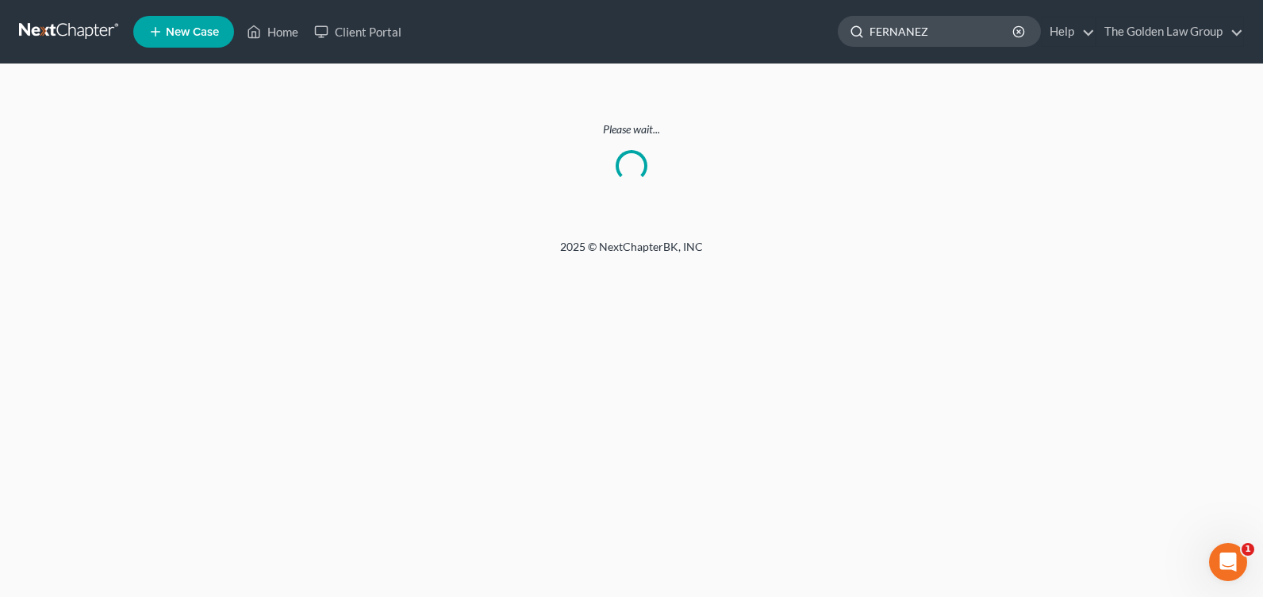
click at [915, 34] on input "FERNANEZ" at bounding box center [942, 31] width 145 height 29
type input "FERNANDEZ"
drag, startPoint x: 285, startPoint y: 25, endPoint x: 277, endPoint y: 25, distance: 8.0
click at [286, 25] on link "Home" at bounding box center [272, 31] width 67 height 29
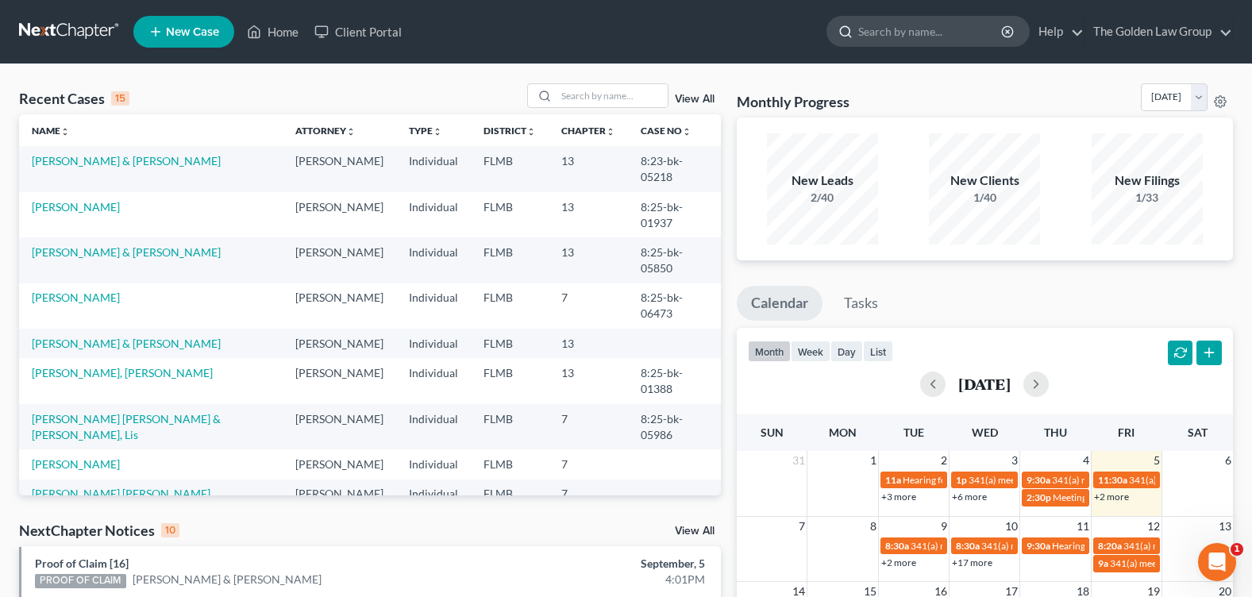
click at [940, 30] on input "search" at bounding box center [930, 31] width 145 height 29
type input "FERNANDE"
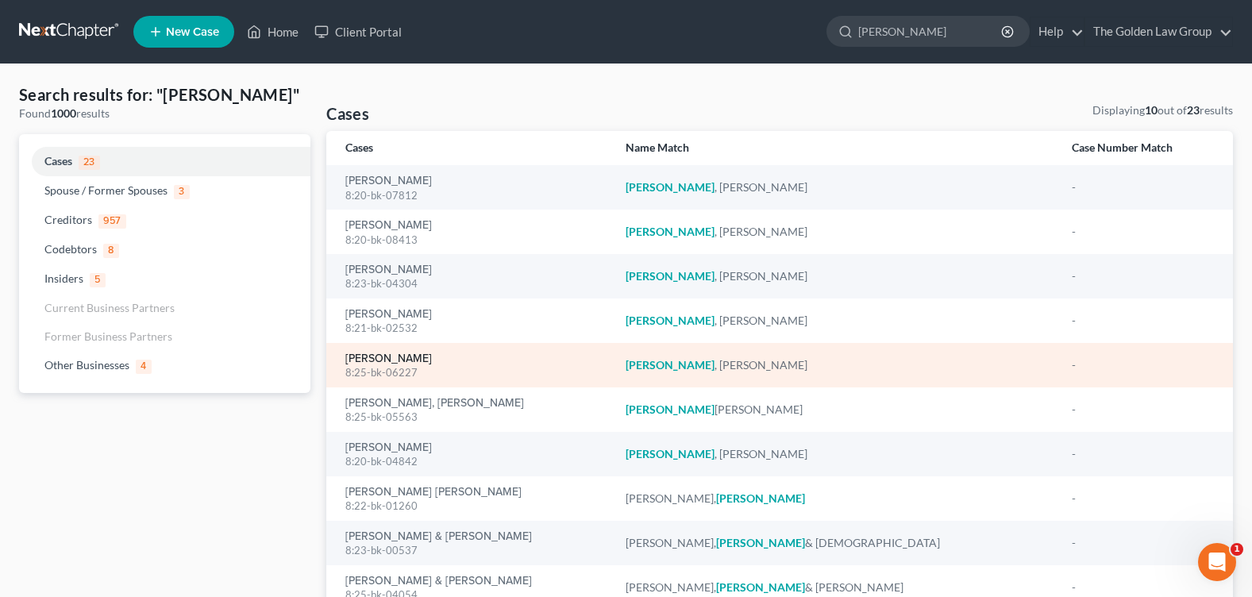
click at [360, 355] on link "Fernandez, Lisa" at bounding box center [388, 358] width 87 height 11
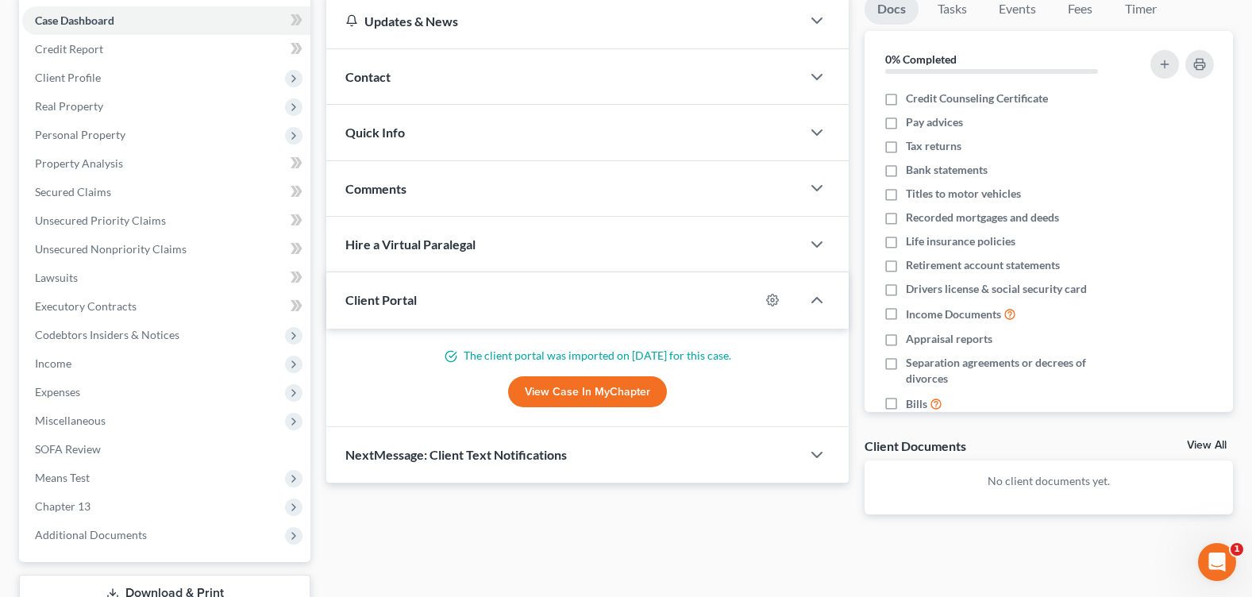
scroll to position [238, 0]
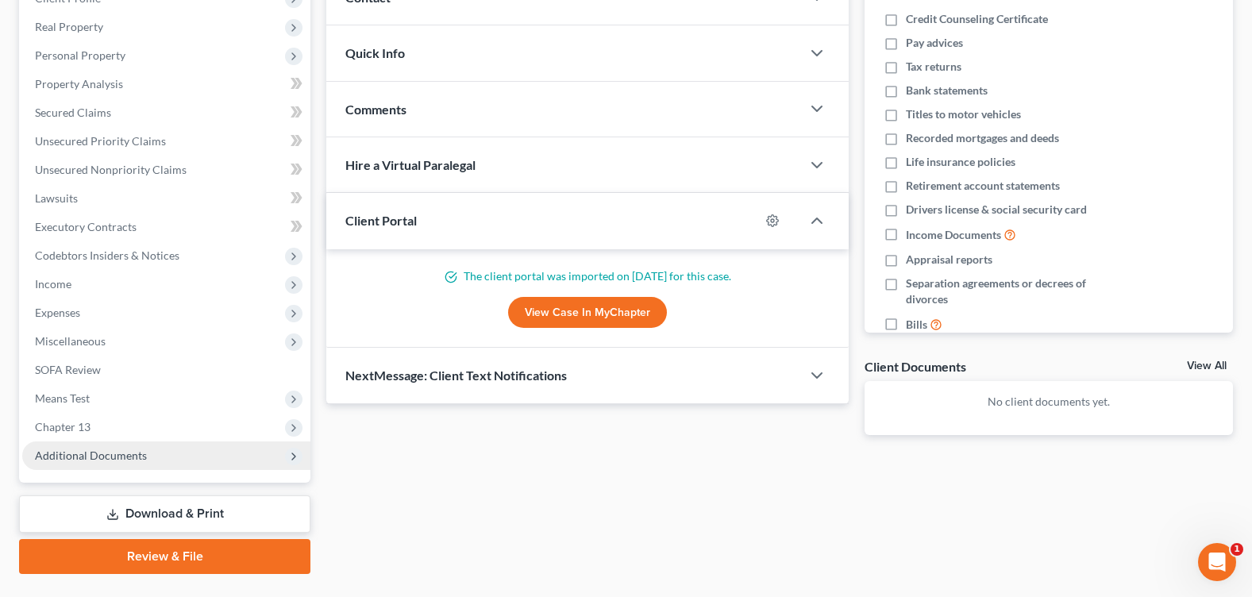
click at [112, 458] on span "Additional Documents" at bounding box center [91, 454] width 112 height 13
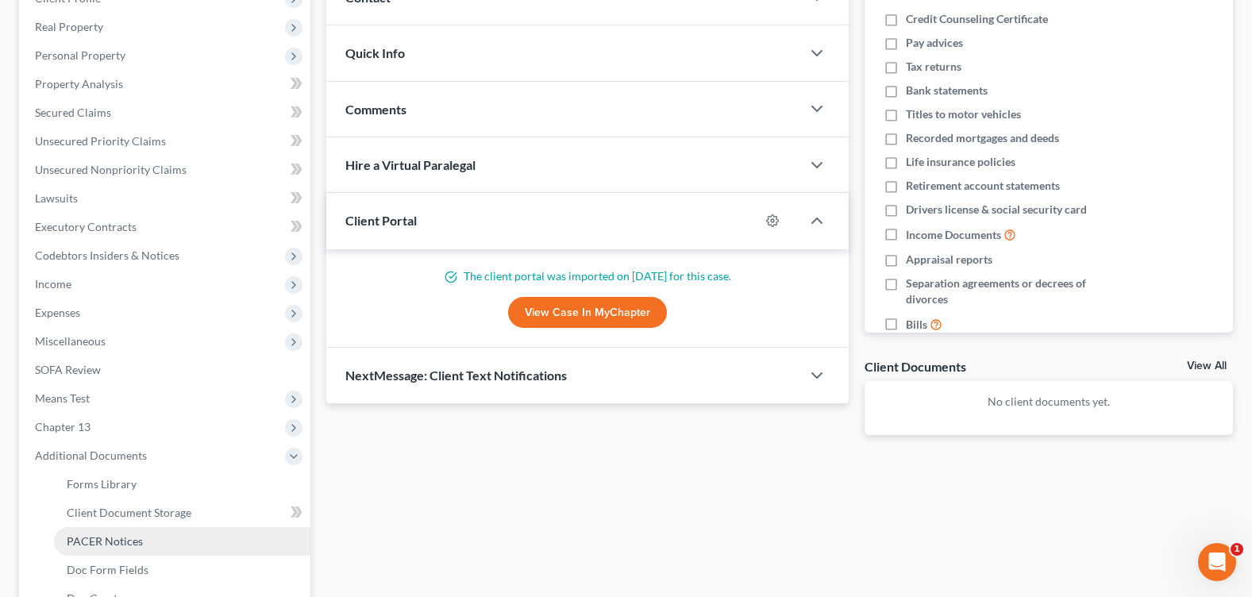
click at [139, 543] on span "PACER Notices" at bounding box center [105, 540] width 76 height 13
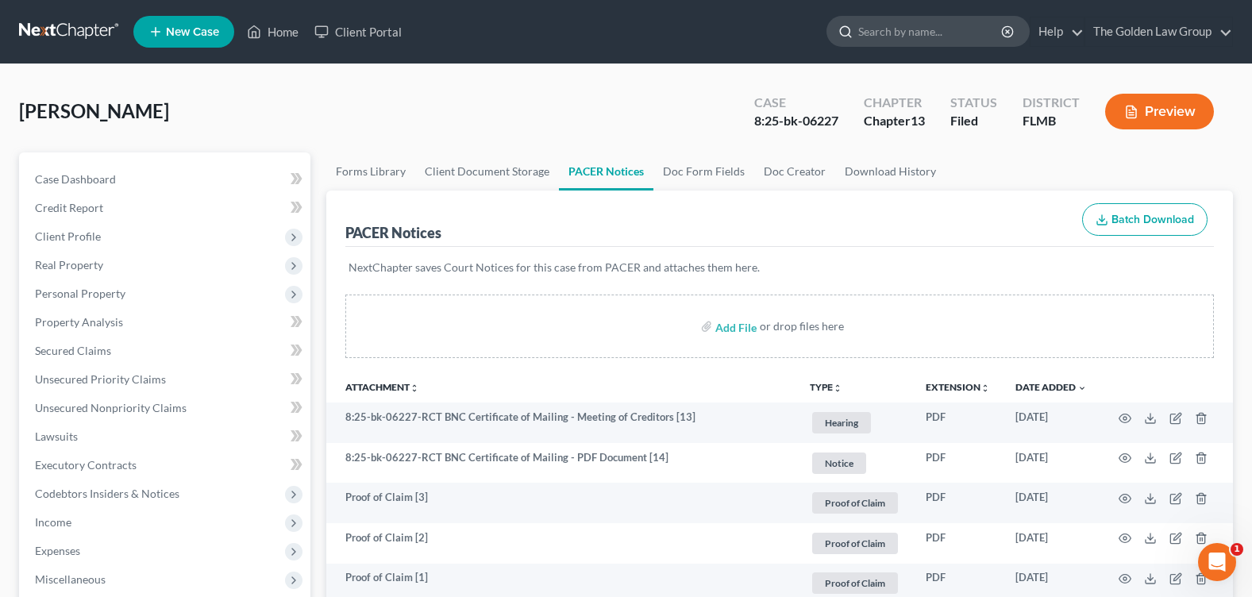
click at [890, 33] on input "search" at bounding box center [930, 31] width 145 height 29
type input "FERR"
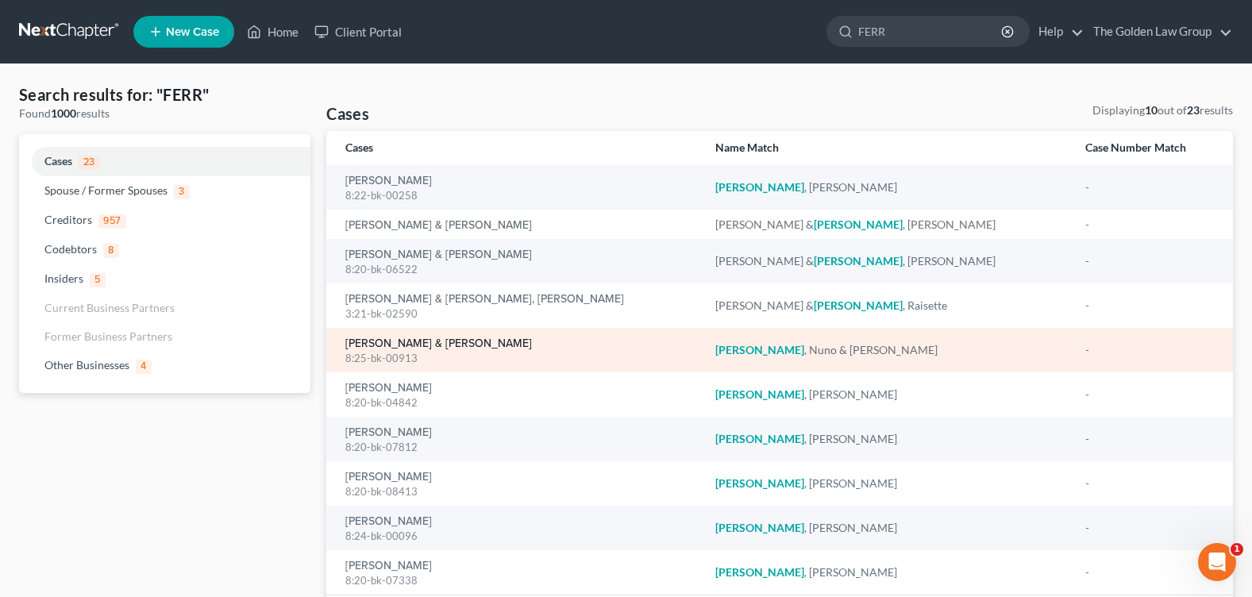
click at [390, 342] on link "Ferreira, Nuno & Shannon" at bounding box center [438, 343] width 187 height 11
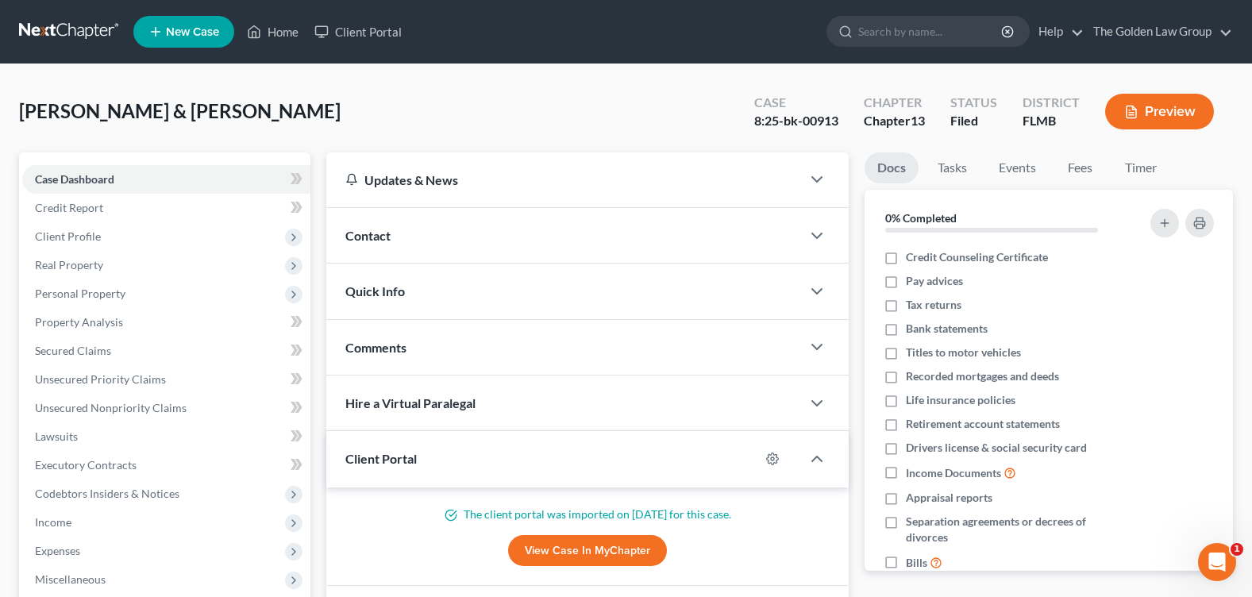
click at [372, 111] on div "Ferreira, Nuno & Shannon Upgraded Case 8:25-bk-00913 Chapter Chapter 13 Status …" at bounding box center [625, 117] width 1213 height 69
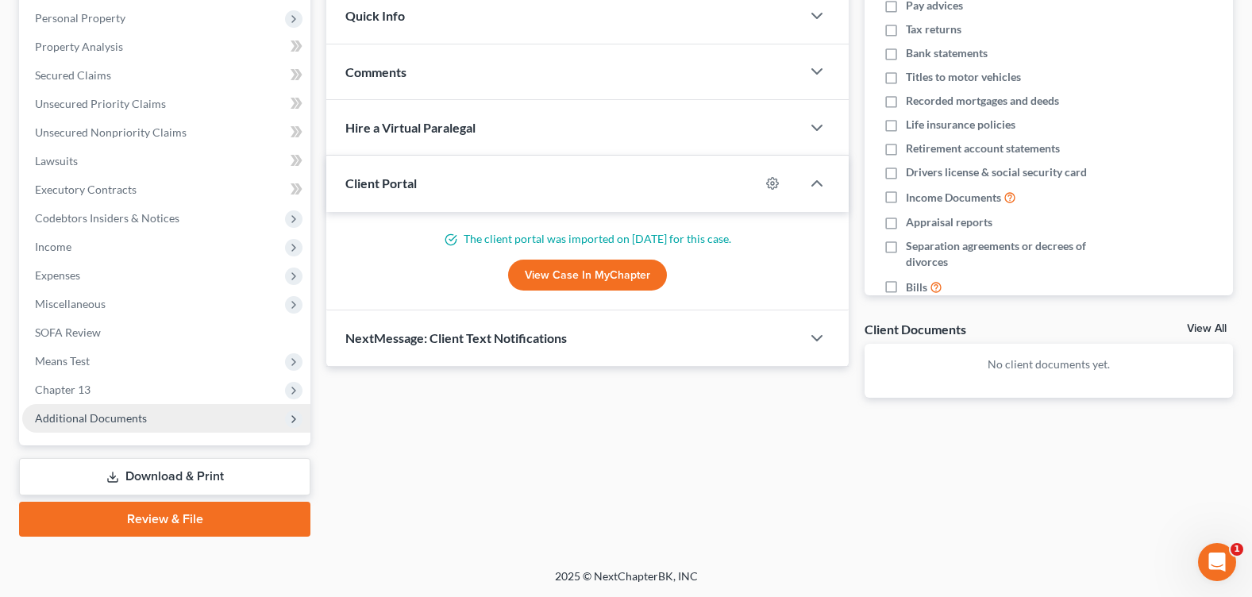
click at [144, 424] on span "Additional Documents" at bounding box center [166, 418] width 288 height 29
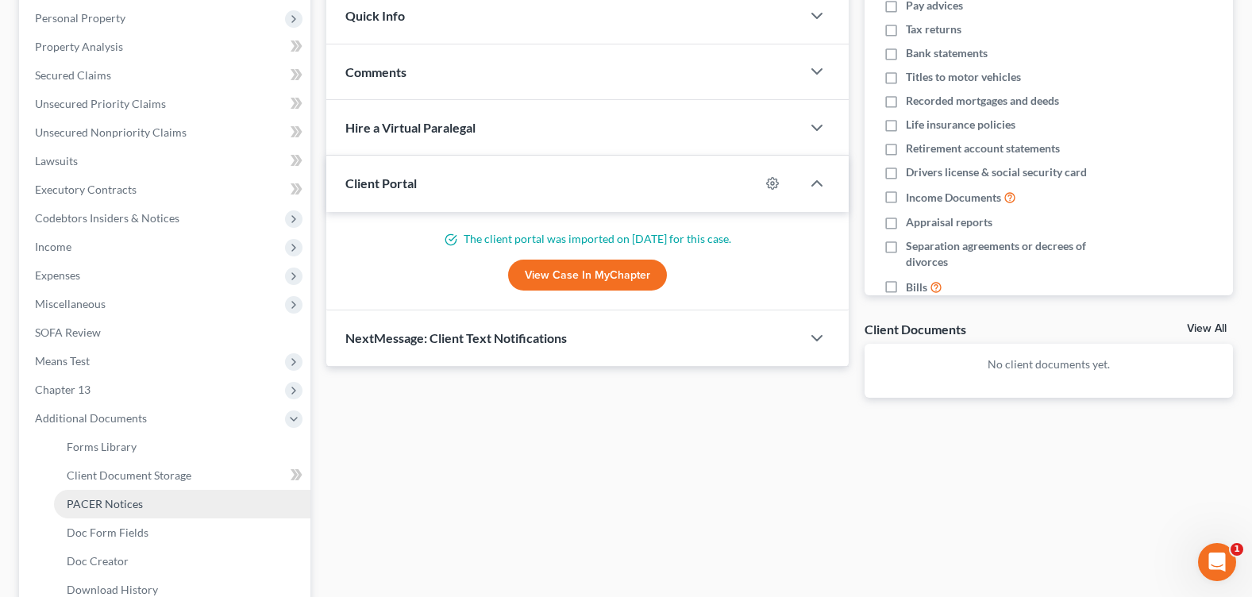
click at [125, 502] on span "PACER Notices" at bounding box center [105, 503] width 76 height 13
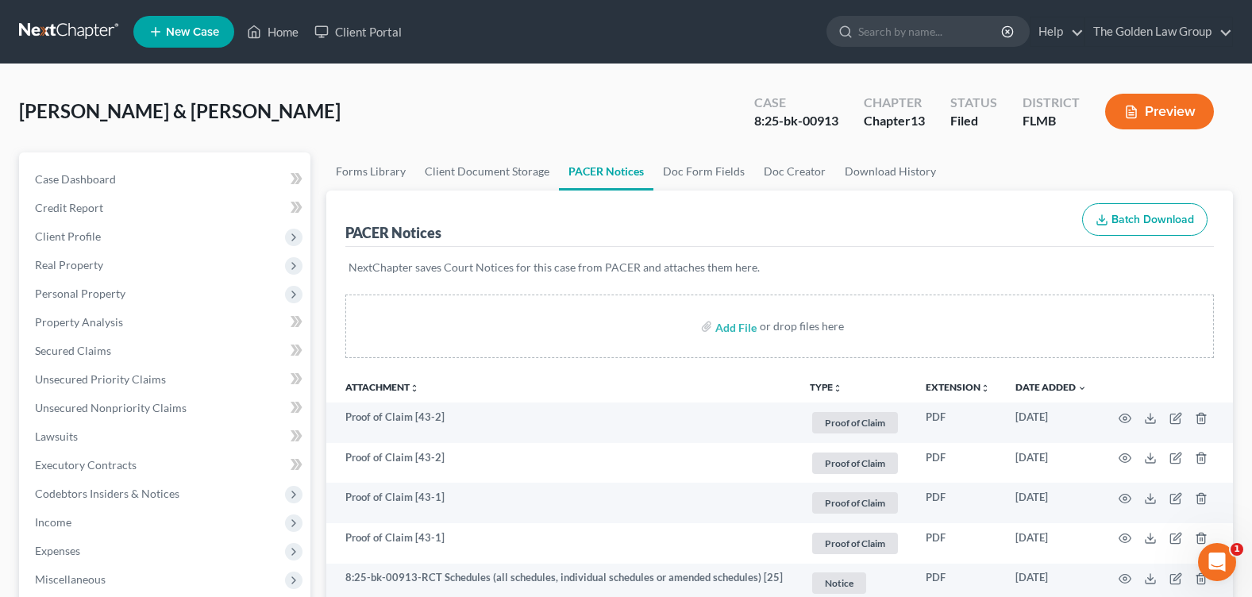
click at [444, 103] on div "Ferreira, Nuno & Shannon Upgraded Case 8:25-bk-00913 Chapter Chapter 13 Status …" at bounding box center [625, 117] width 1213 height 69
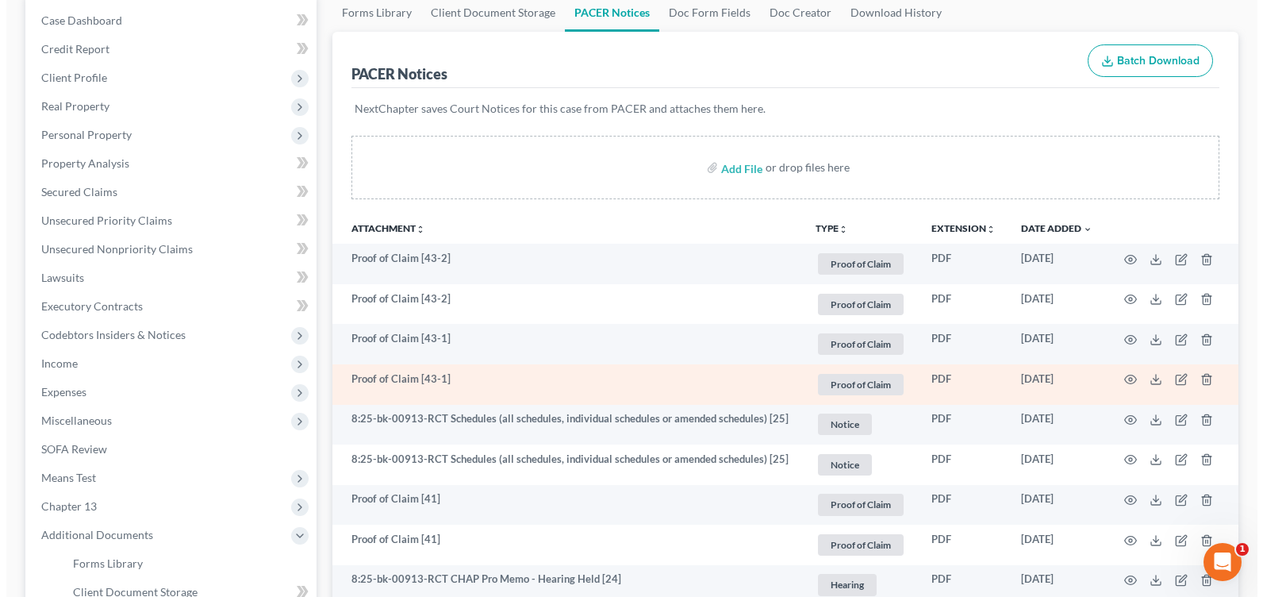
scroll to position [317, 0]
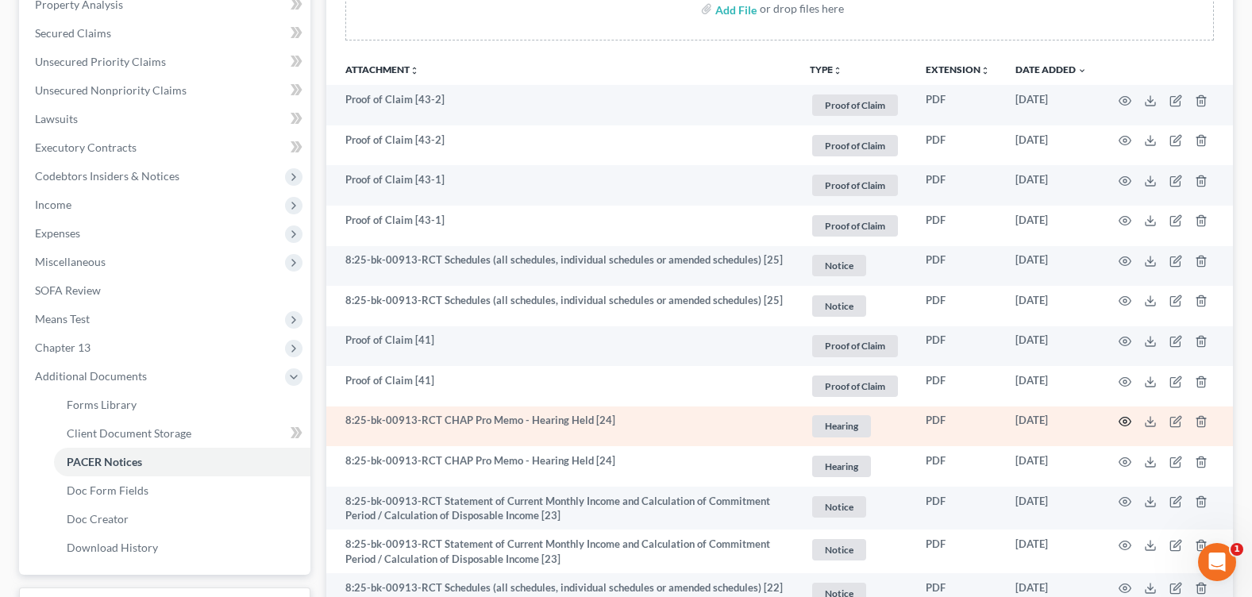
click at [1122, 421] on icon "button" at bounding box center [1124, 421] width 13 height 13
